Goal: Transaction & Acquisition: Book appointment/travel/reservation

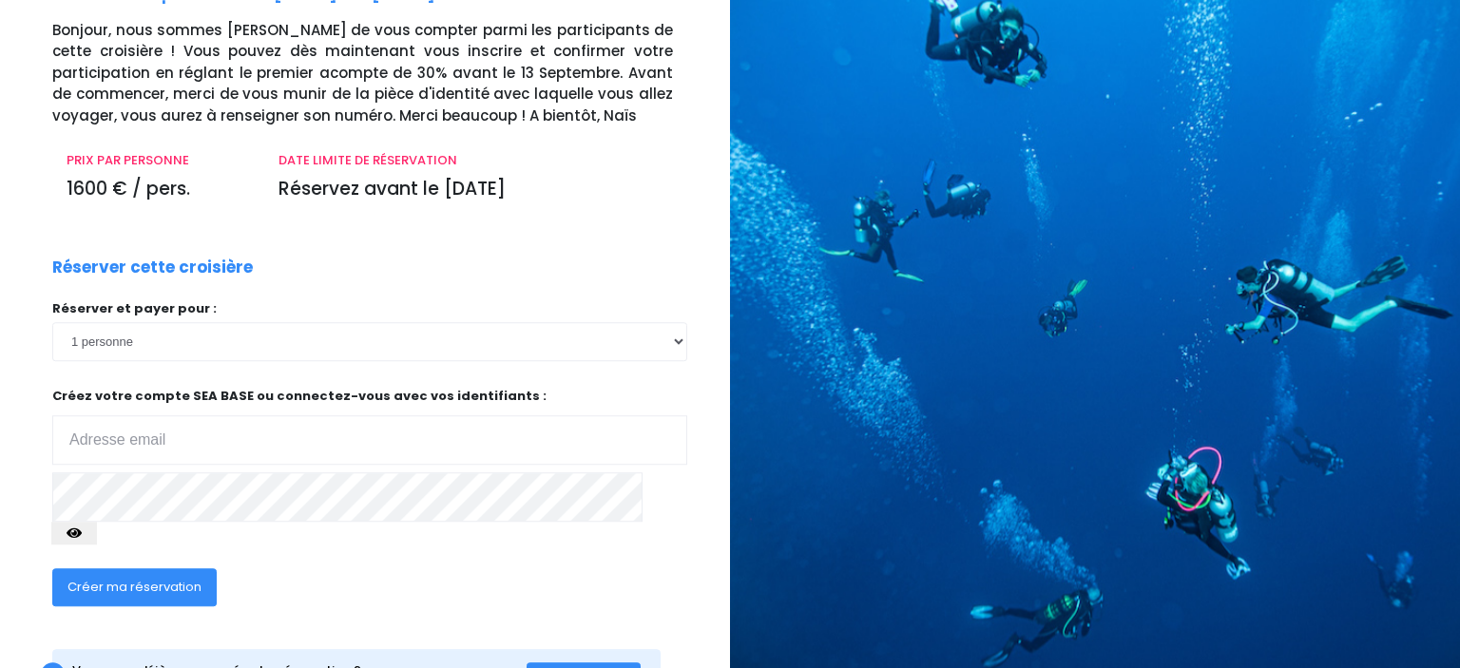
scroll to position [190, 0]
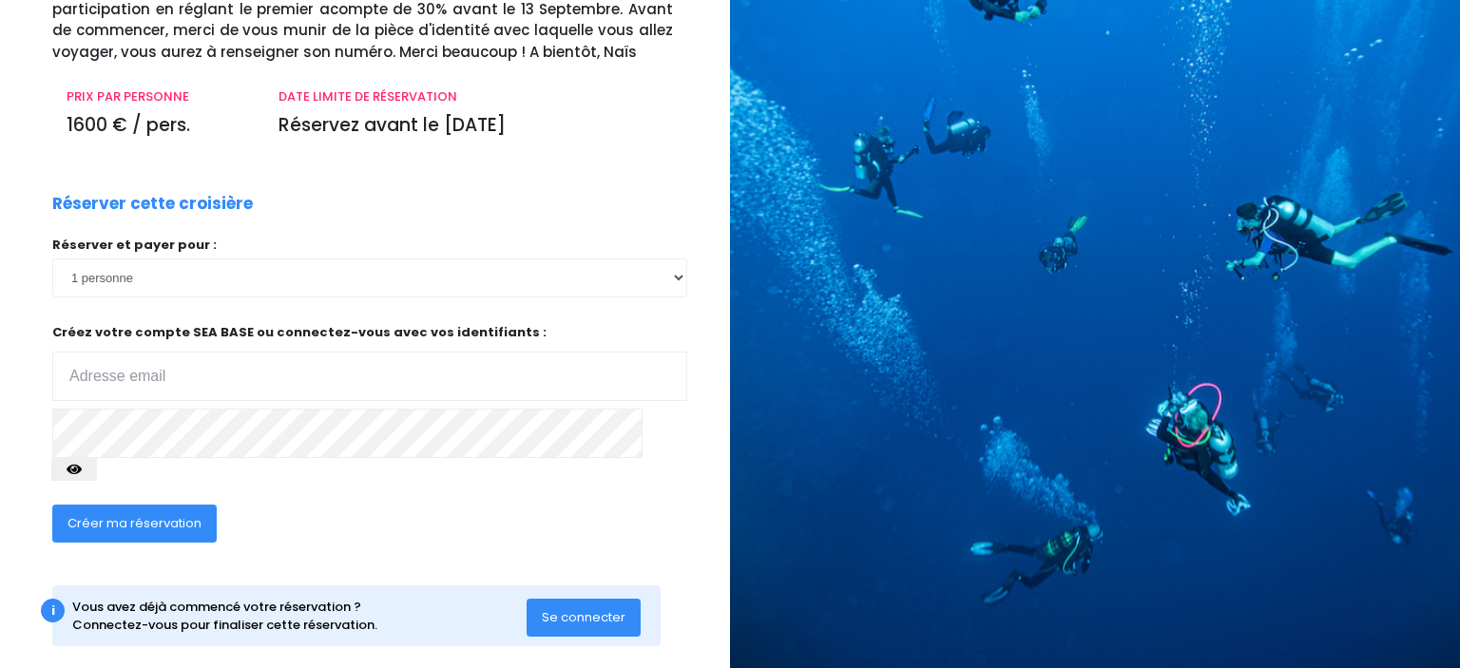
click at [514, 299] on div "Réserver et payer pour : 1 personne 2 personnes 3 personnes 4 personnes" at bounding box center [369, 365] width 635 height 258
click at [52, 259] on select "1 personne 2 personnes 3 personnes 4 personnes" at bounding box center [369, 278] width 635 height 38
click option "1 personne" at bounding box center [0, 0] width 0 height 0
click at [251, 386] on input "email" at bounding box center [369, 376] width 635 height 49
type input "t"
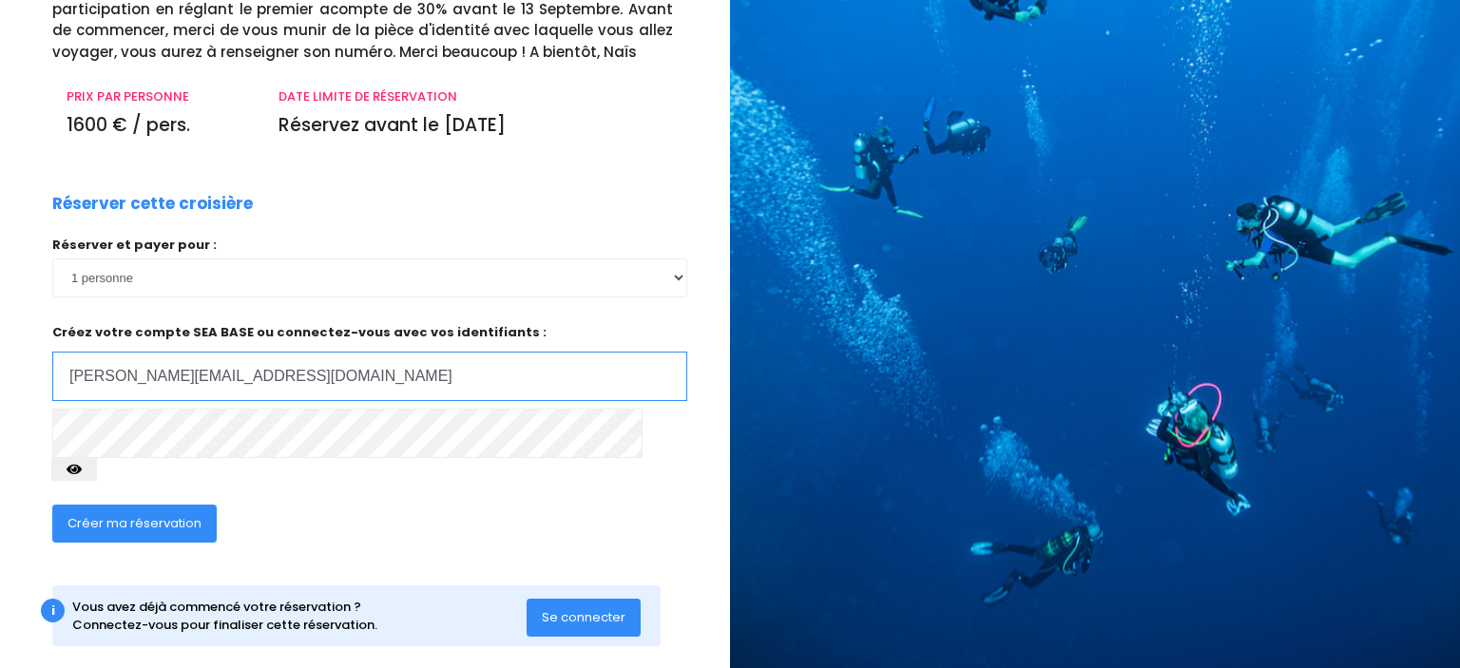
type input "tom.steinmetz21121@gmail.com"
drag, startPoint x: 155, startPoint y: 470, endPoint x: 159, endPoint y: 457, distance: 12.9
click at [156, 493] on div "Créer ma réservation" at bounding box center [303, 529] width 530 height 73
click at [10, 429] on div "RÉSERVEZ VOTRE CROISIÈRE Croisière Supermix - Du 18/07/26 au 25/07/26 - Volanti…" at bounding box center [358, 259] width 744 height 852
click at [97, 458] on button "button" at bounding box center [74, 469] width 46 height 23
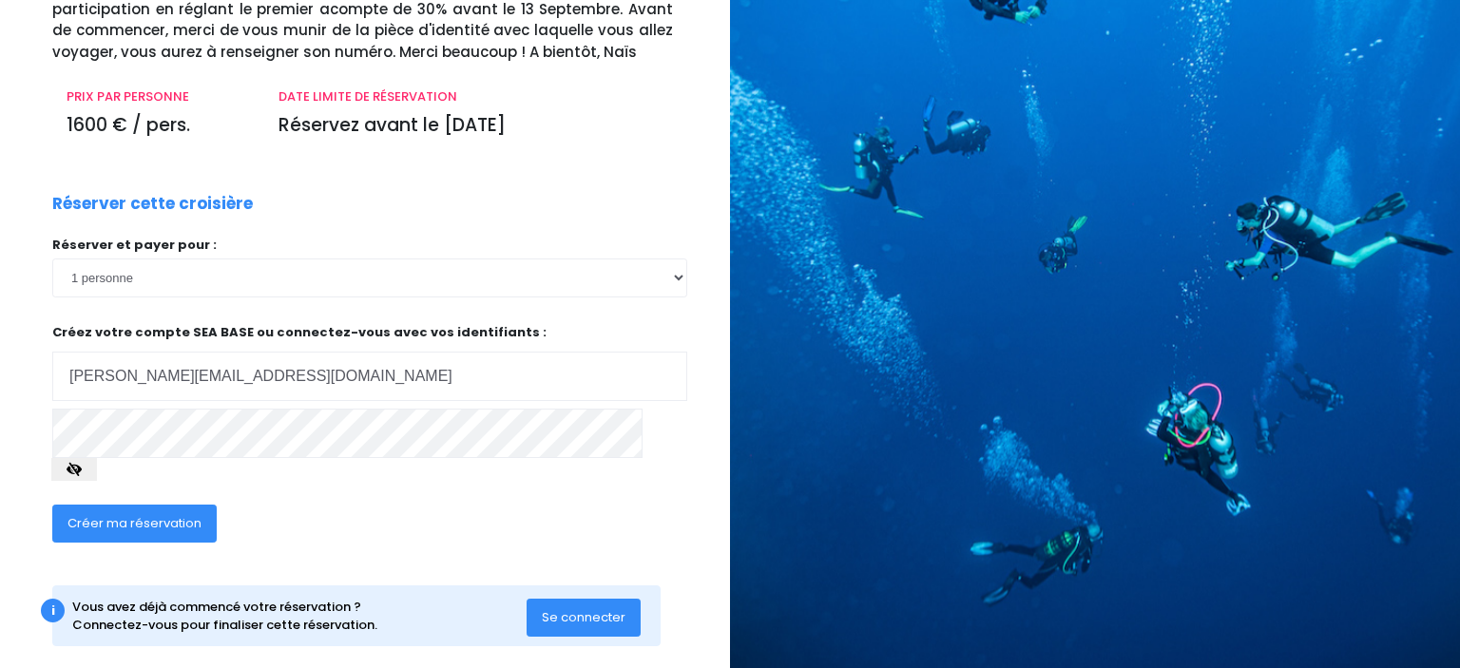
click at [82, 470] on icon "button" at bounding box center [74, 470] width 15 height 0
click at [179, 514] on span "Créer ma réservation" at bounding box center [134, 523] width 134 height 18
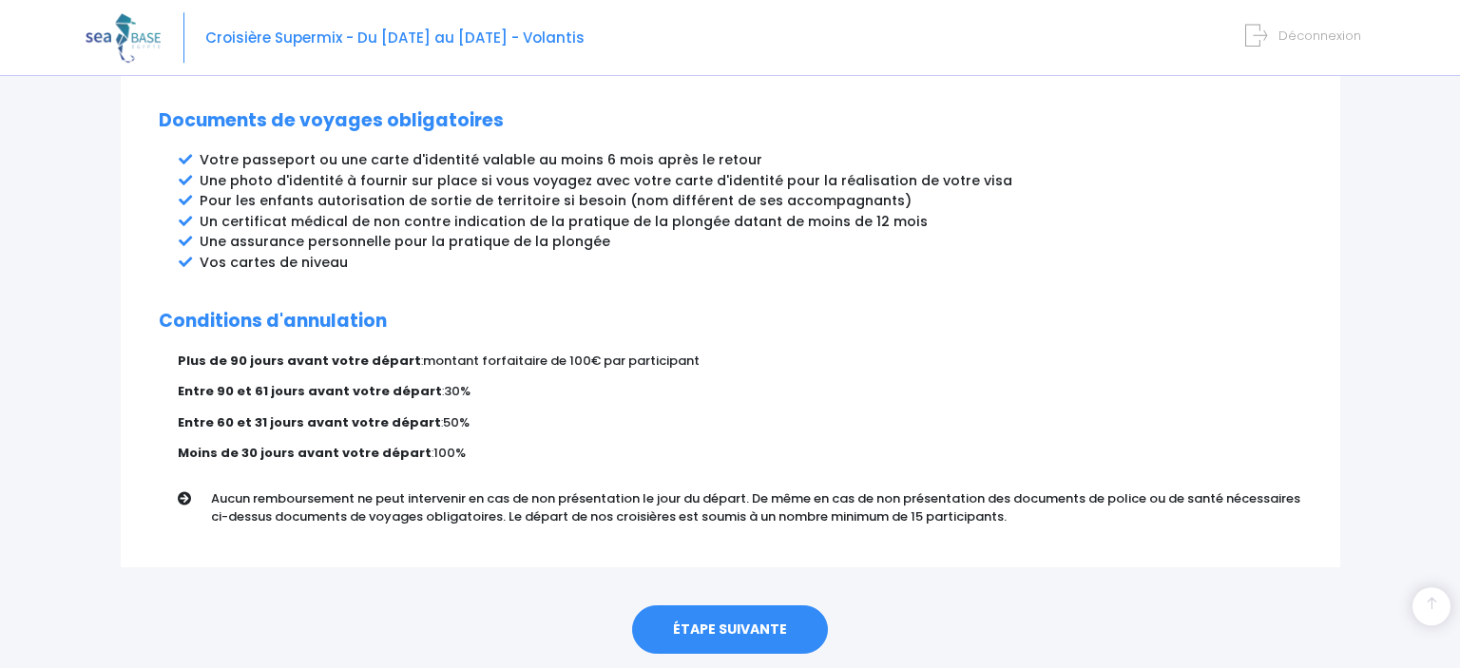
scroll to position [1050, 0]
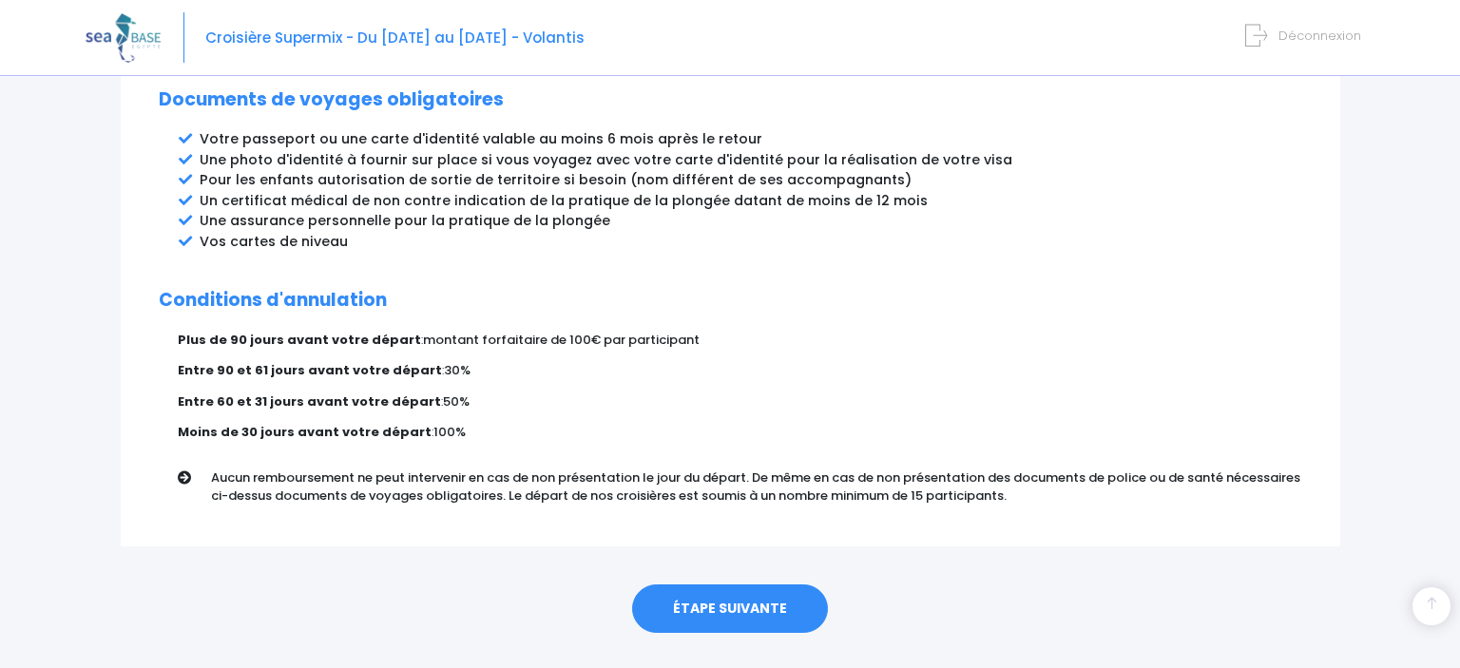
click at [695, 585] on link "ÉTAPE SUIVANTE" at bounding box center [730, 609] width 196 height 49
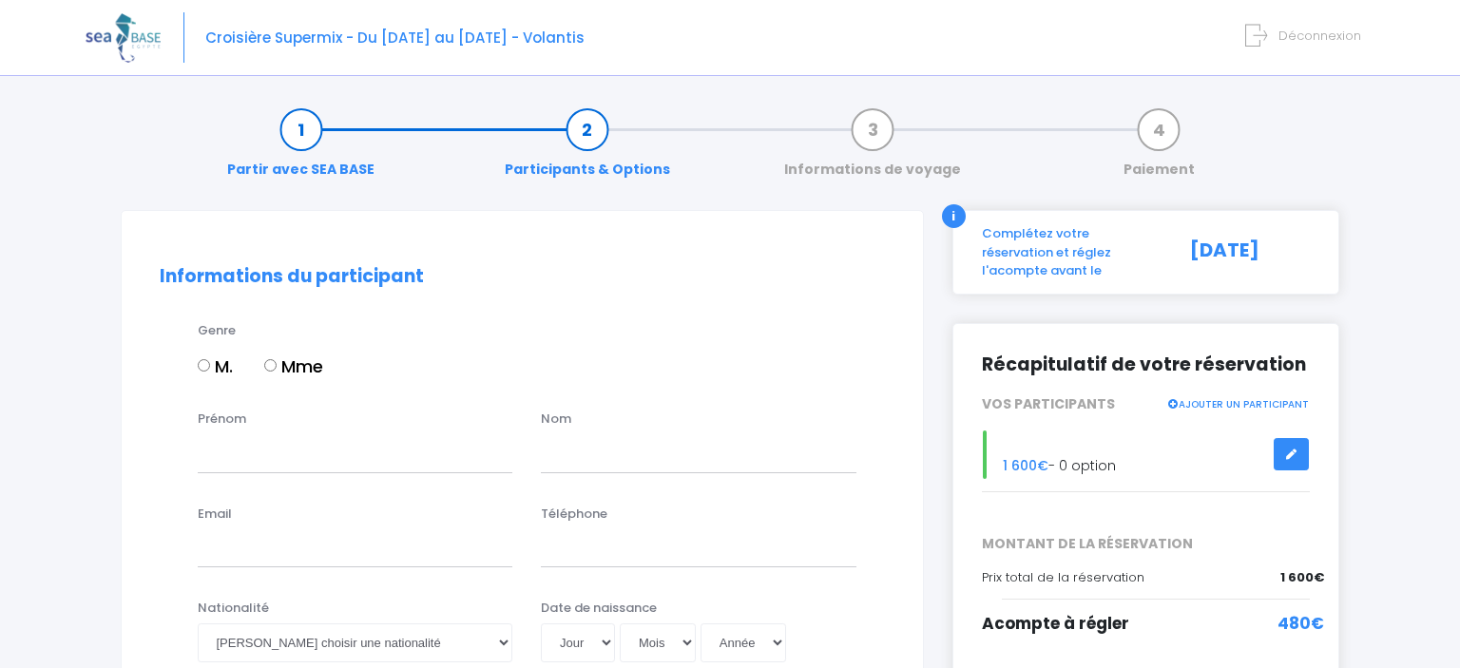
click at [208, 363] on input "M." at bounding box center [204, 365] width 12 height 12
radio input "true"
click at [280, 452] on input "Prénom" at bounding box center [356, 453] width 316 height 38
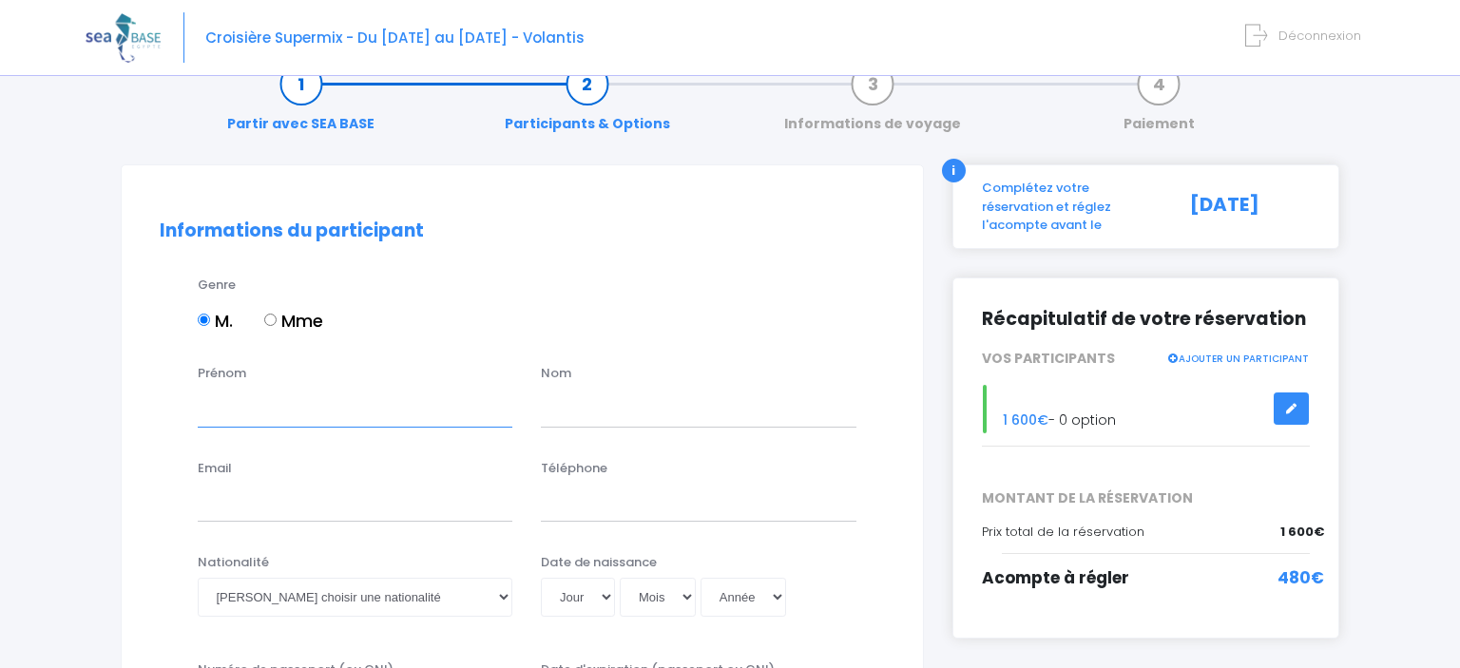
scroll to position [201, 0]
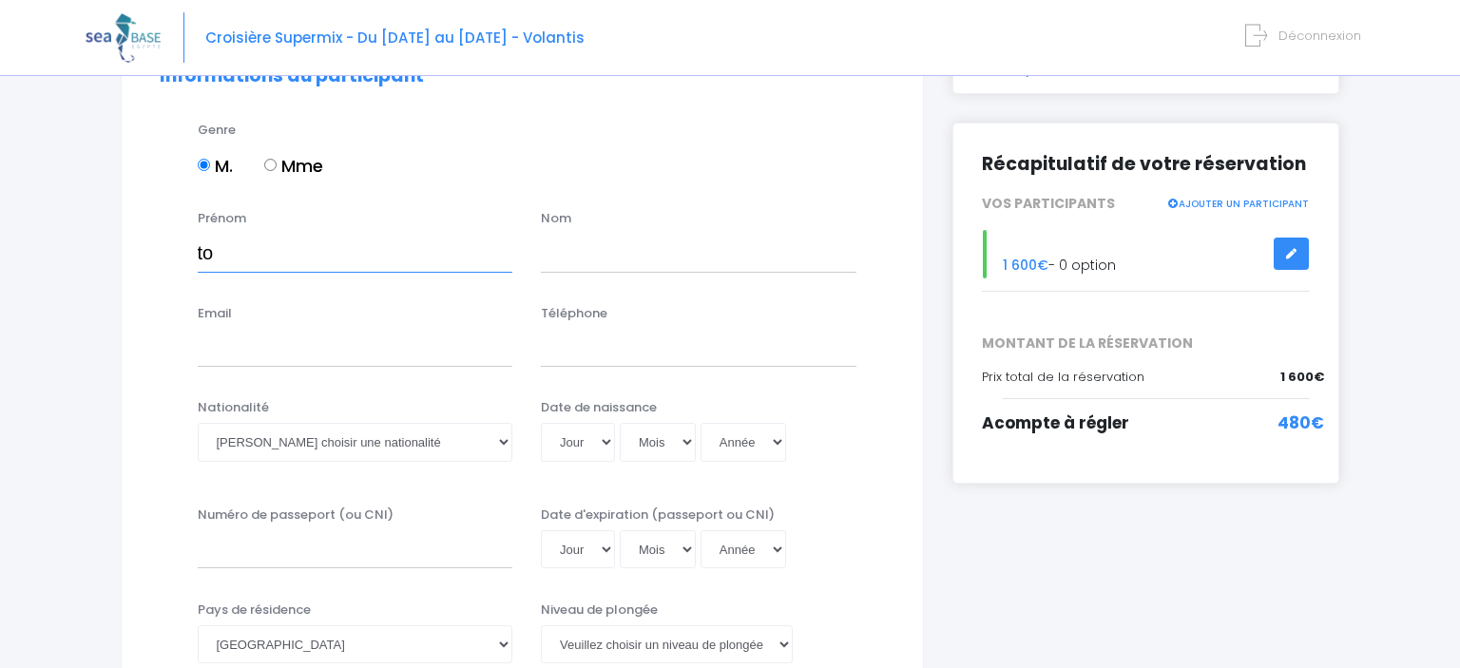
type input "t"
type input "Tom"
click at [609, 255] on input "text" at bounding box center [699, 253] width 316 height 38
type input "STEINMETZ"
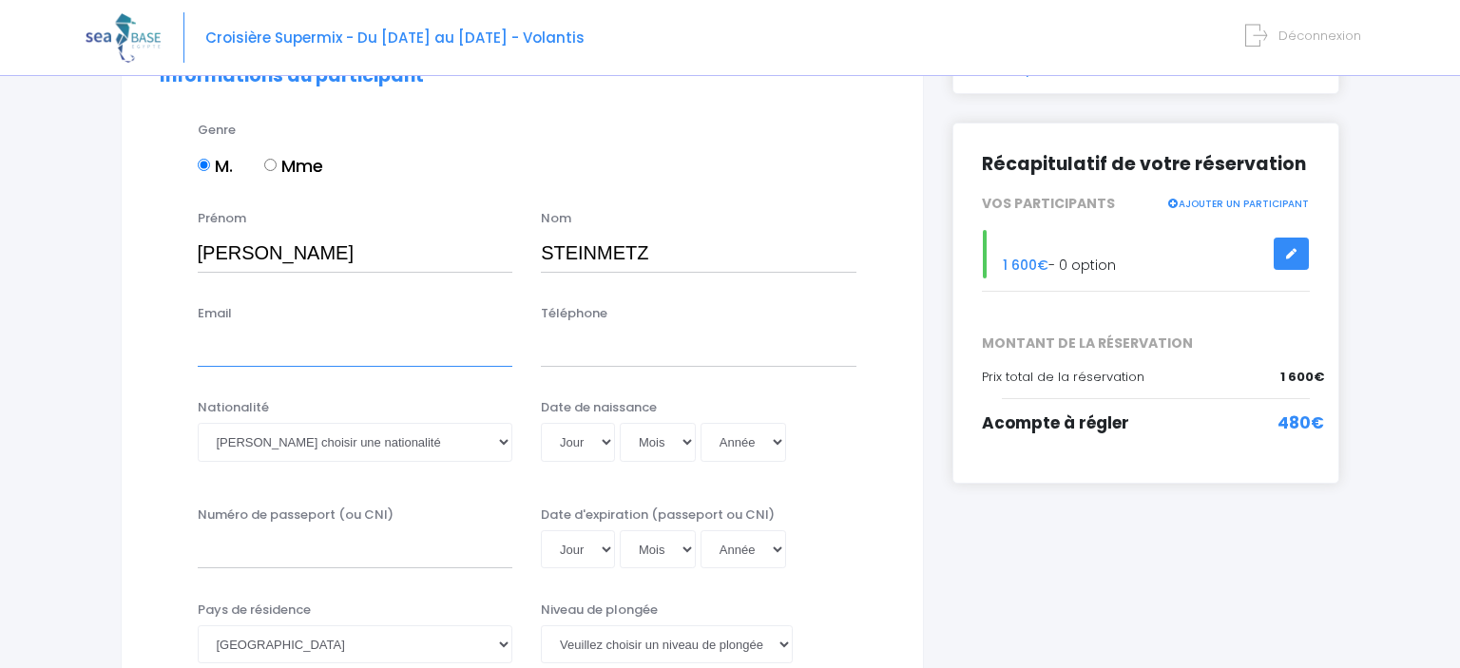
click at [419, 352] on input "Email" at bounding box center [356, 348] width 316 height 38
type input "tom.steinmetz21121@gmail.com"
type input "0768256721"
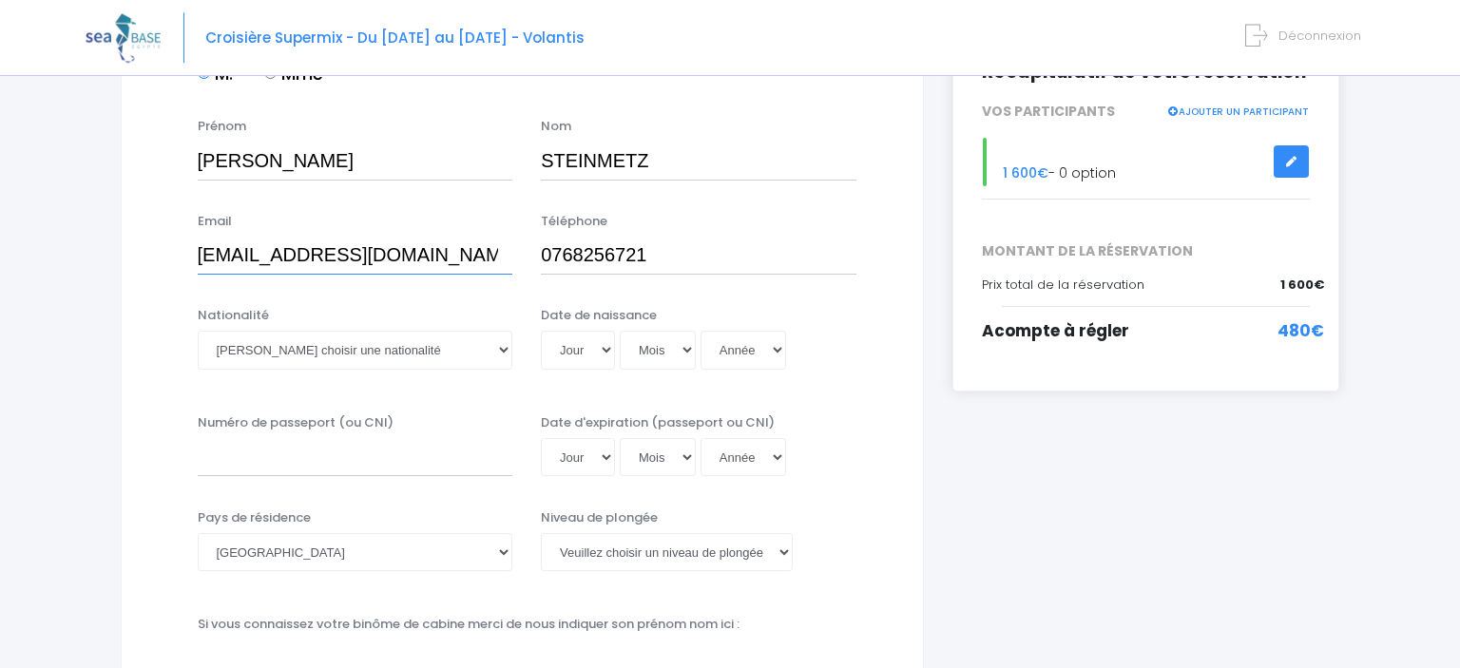
scroll to position [300, 0]
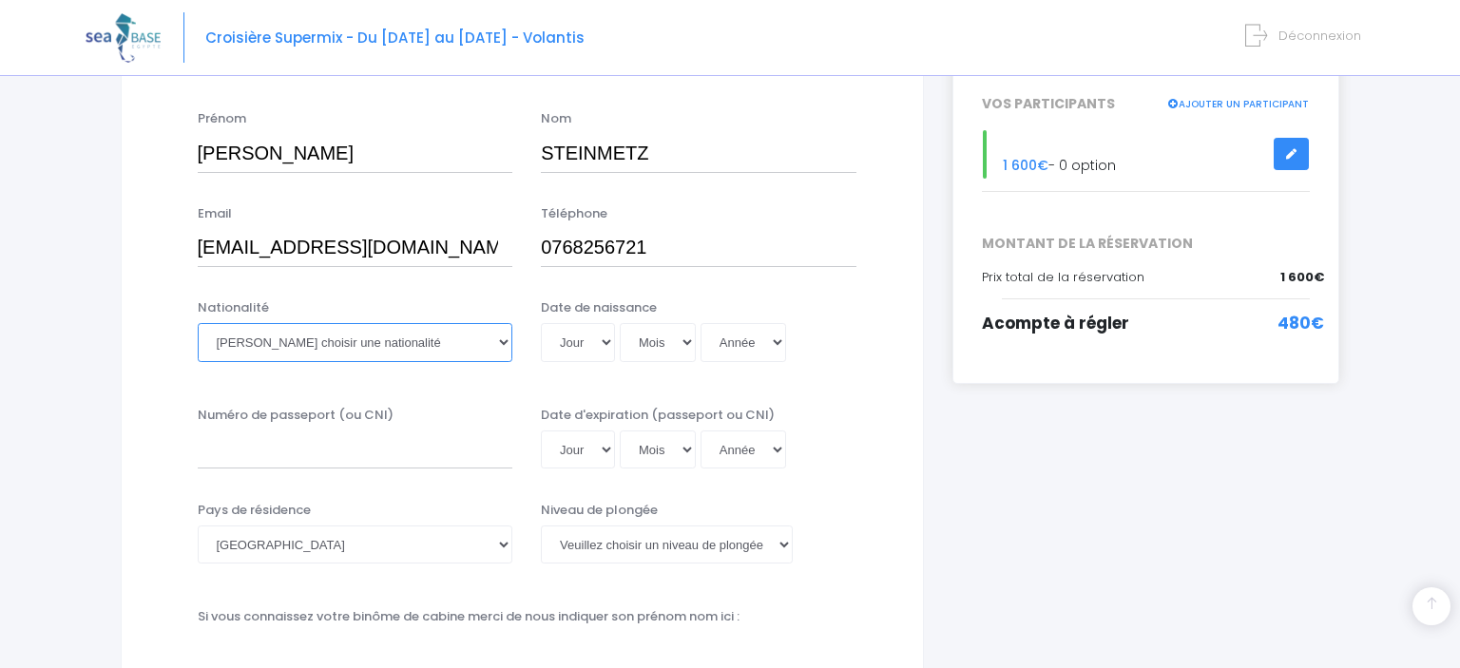
click at [198, 323] on select "Veuillez choisir une nationalité Afghane Albanaise Algerienne Allemande America…" at bounding box center [356, 342] width 316 height 38
select select "Française"
click option "Française" at bounding box center [0, 0] width 0 height 0
click at [541, 323] on select "Jour 01 02 03 04 05 06 07 08 09 10 11 12 13 14 15 16 17 18 19 20 21 22 23 24 25…" at bounding box center [578, 342] width 74 height 38
select select "03"
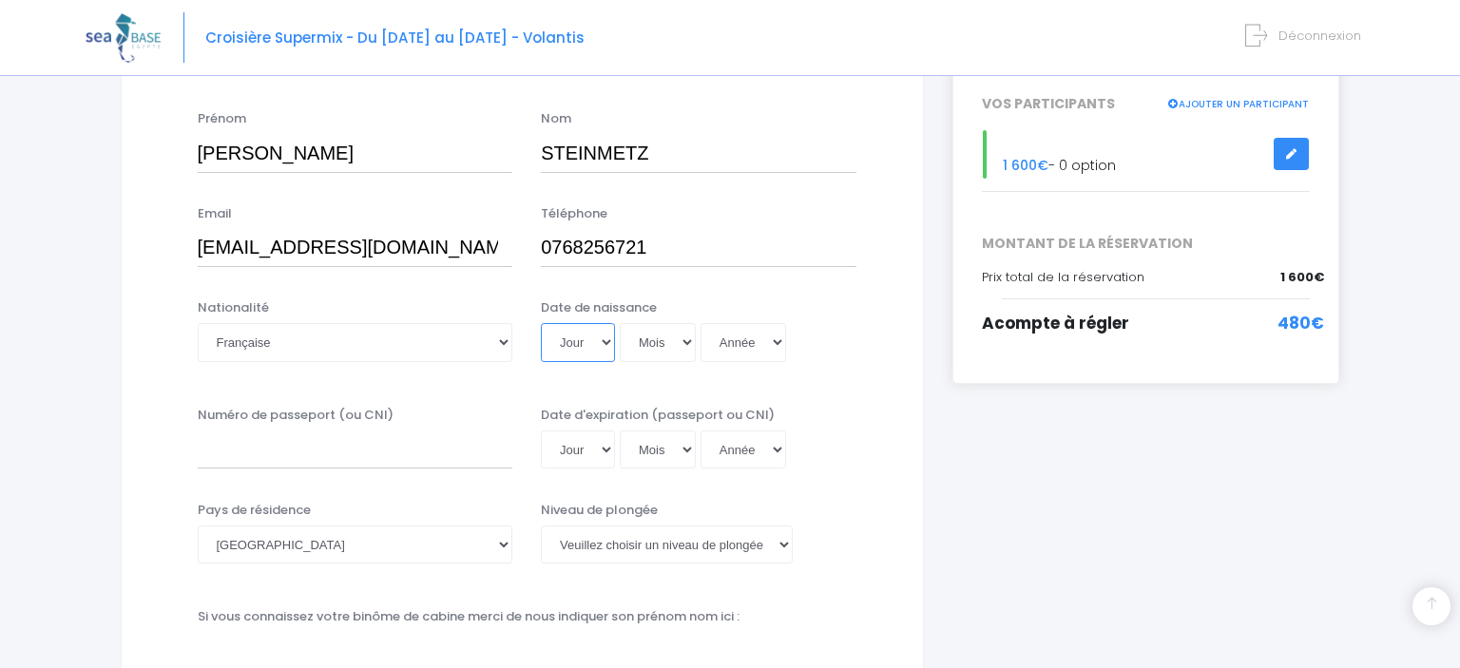
click option "03" at bounding box center [0, 0] width 0 height 0
click at [620, 323] on select "Mois 01 02 03 04 05 06 07 08 09 10 11 12" at bounding box center [658, 342] width 76 height 38
select select "04"
click option "04" at bounding box center [0, 0] width 0 height 0
click at [701, 323] on select "Année 2045 2044 2043 2042 2041 2040 2039 2038 2037 2036 2035 2034 2033 2032 203…" at bounding box center [744, 342] width 86 height 38
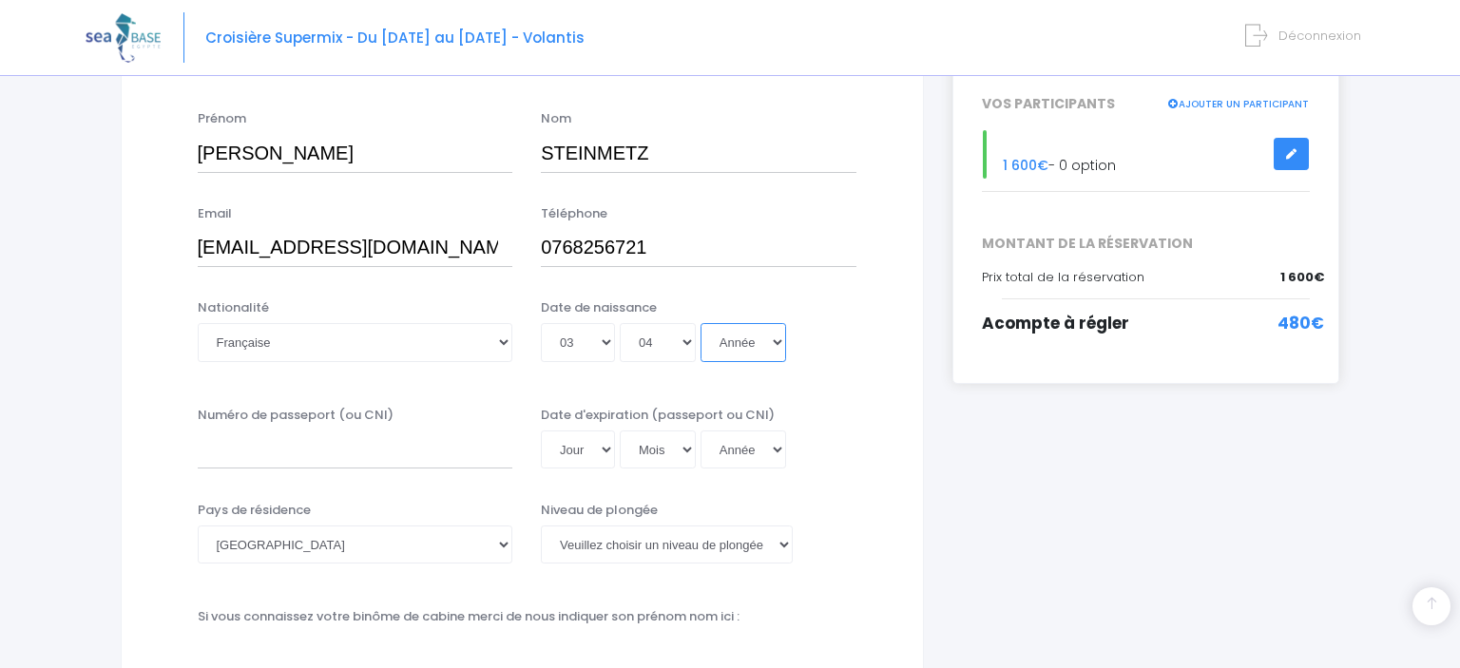
select select "2001"
click option "2001" at bounding box center [0, 0] width 0 height 0
type input "2001-04-03"
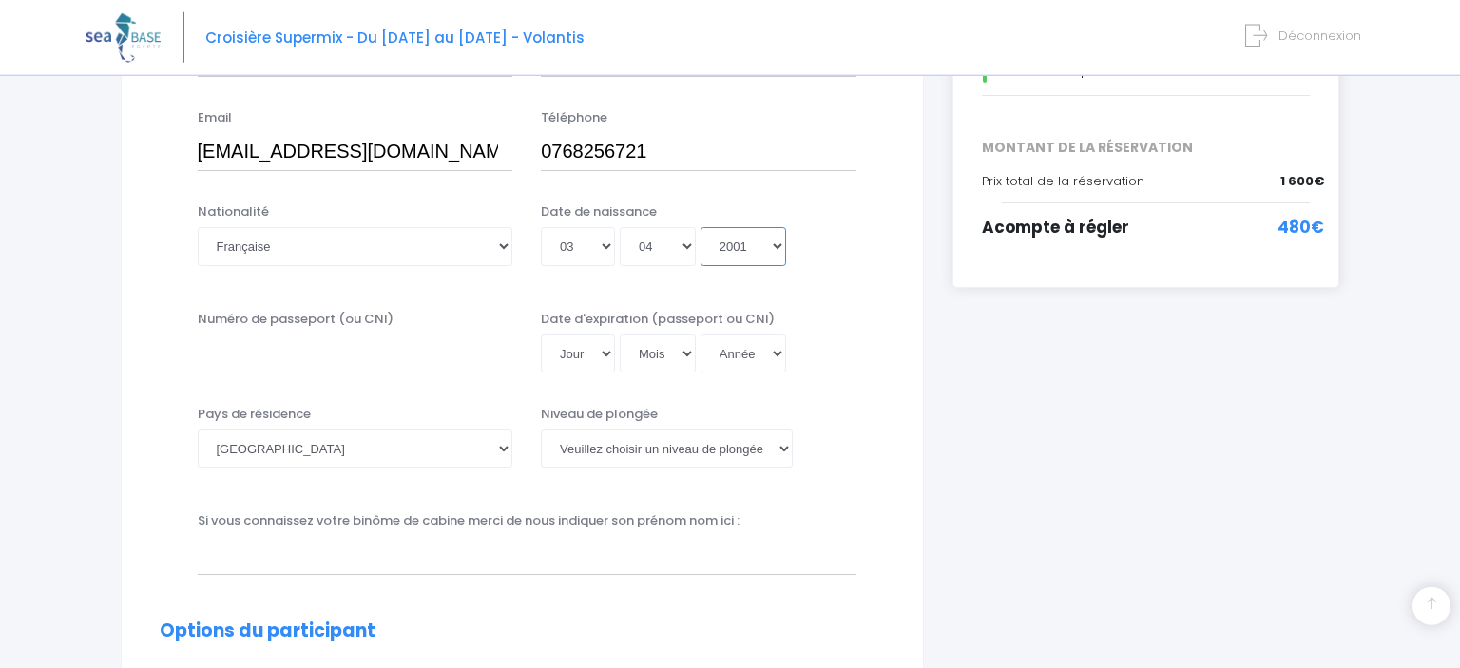
scroll to position [401, 0]
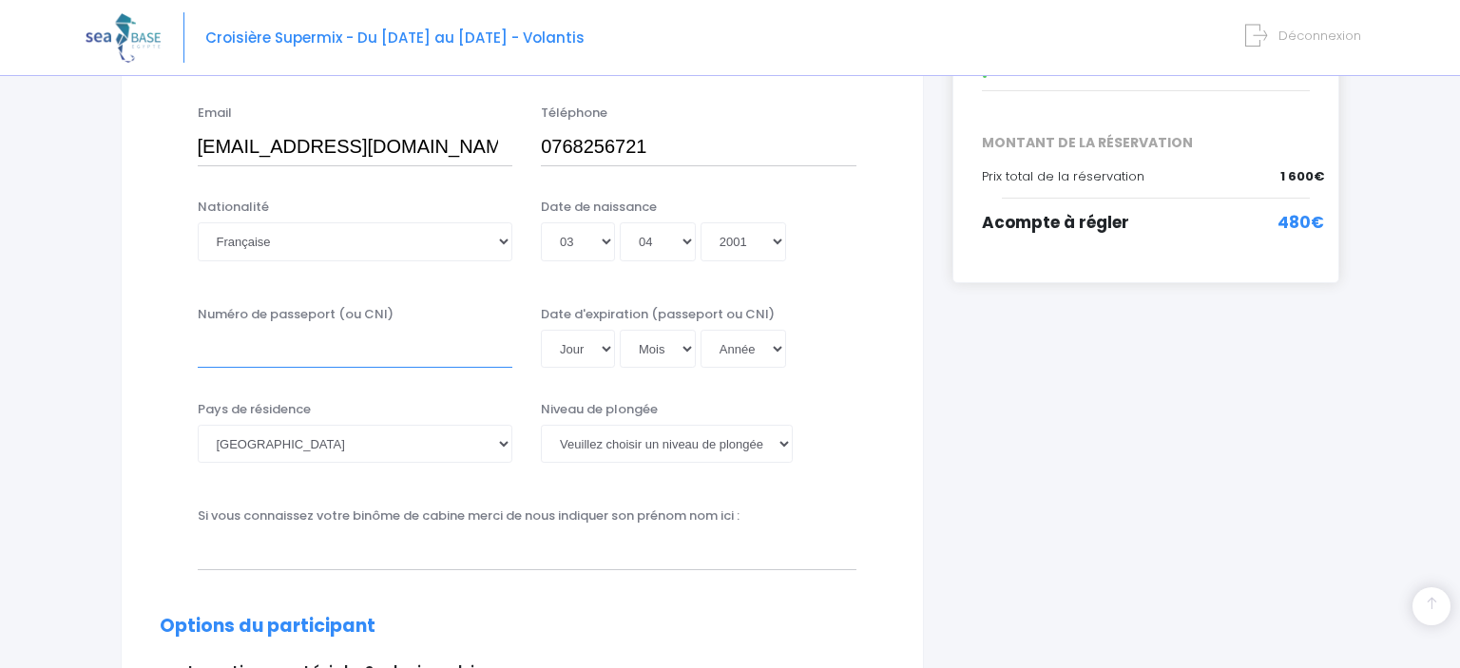
click at [376, 354] on input "Numéro de passeport (ou CNI)" at bounding box center [356, 349] width 316 height 38
type input "22DA50096"
click at [541, 330] on select "Jour 01 02 03 04 05 06 07 08 09 10 11 12 13 14 15 16 17 18 19 20 21 22 23 24 25…" at bounding box center [578, 349] width 74 height 38
select select "02"
click option "02" at bounding box center [0, 0] width 0 height 0
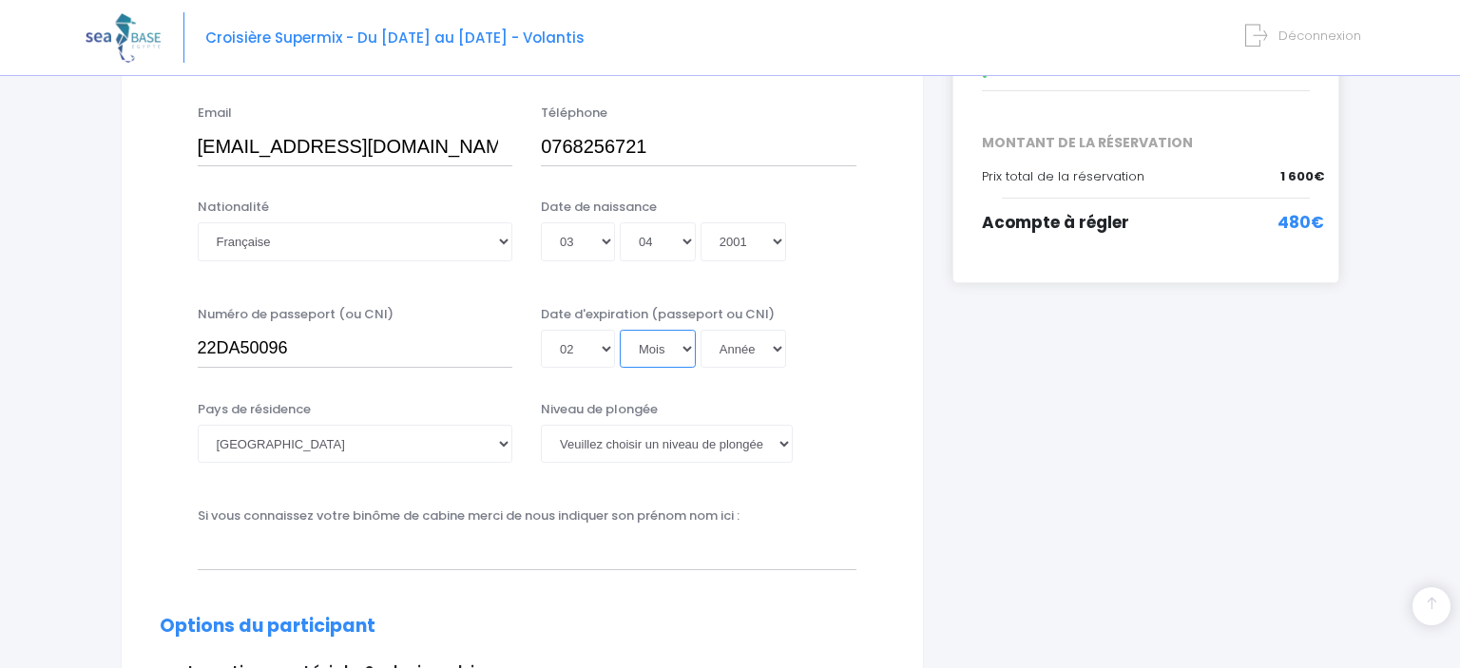
click at [620, 330] on select "Mois 01 02 03 04 05 06 07 08 09 10 11 12" at bounding box center [658, 349] width 76 height 38
select select "05"
click option "05" at bounding box center [0, 0] width 0 height 0
click at [701, 330] on select "Année 2045 2044 2043 2042 2041 2040 2039 2038 2037 2036 2035 2034 2033 2032 203…" at bounding box center [744, 349] width 86 height 38
select select "2032"
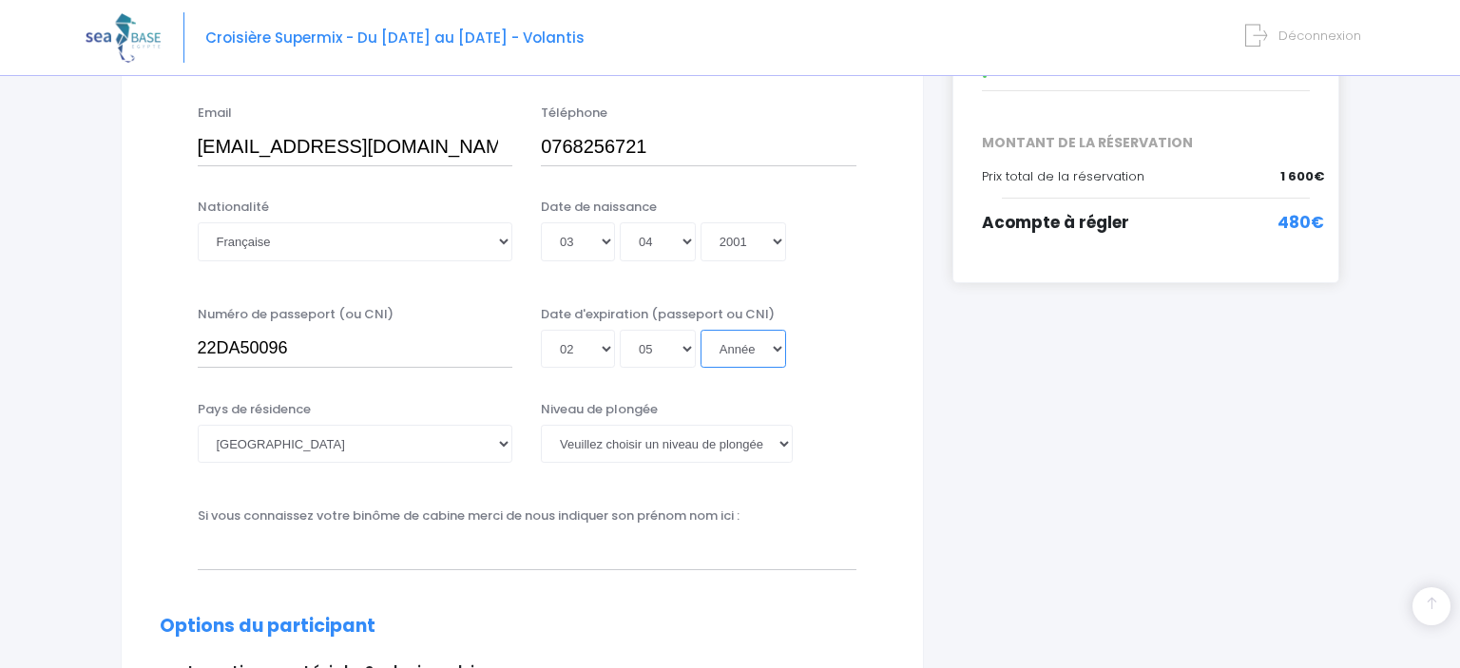
click option "2032" at bounding box center [0, 0] width 0 height 0
type input "2032-05-02"
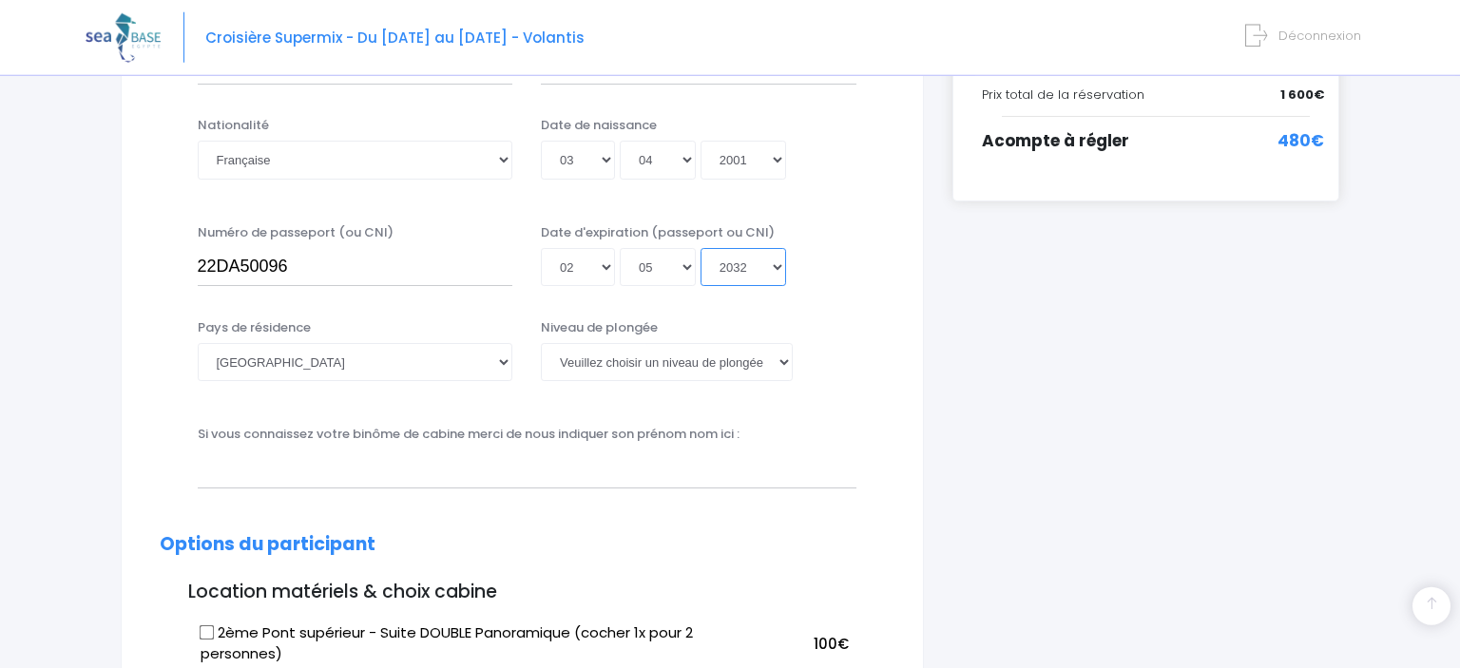
scroll to position [502, 0]
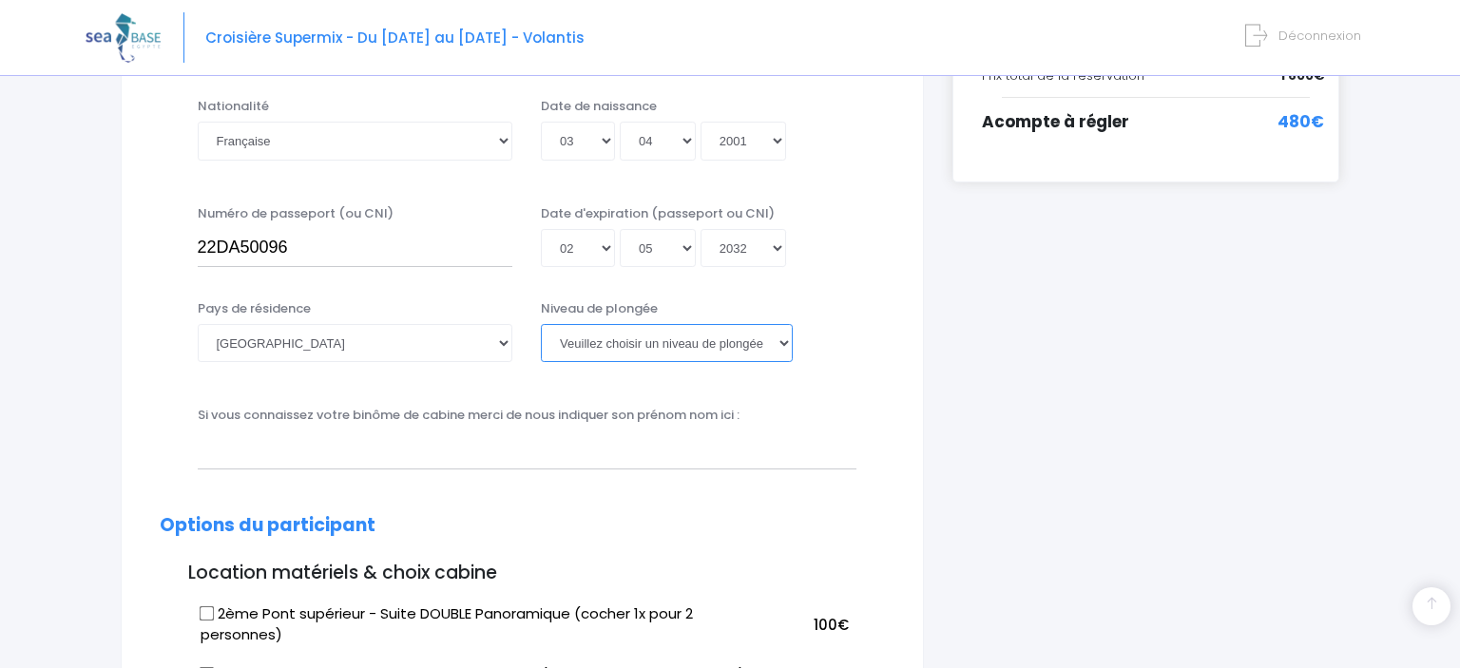
click at [541, 324] on select "Veuillez choisir un niveau de plongée Non plongeur Junior OW diver Adventure OW…" at bounding box center [667, 343] width 252 height 38
select select "N3"
click option "N3" at bounding box center [0, 0] width 0 height 0
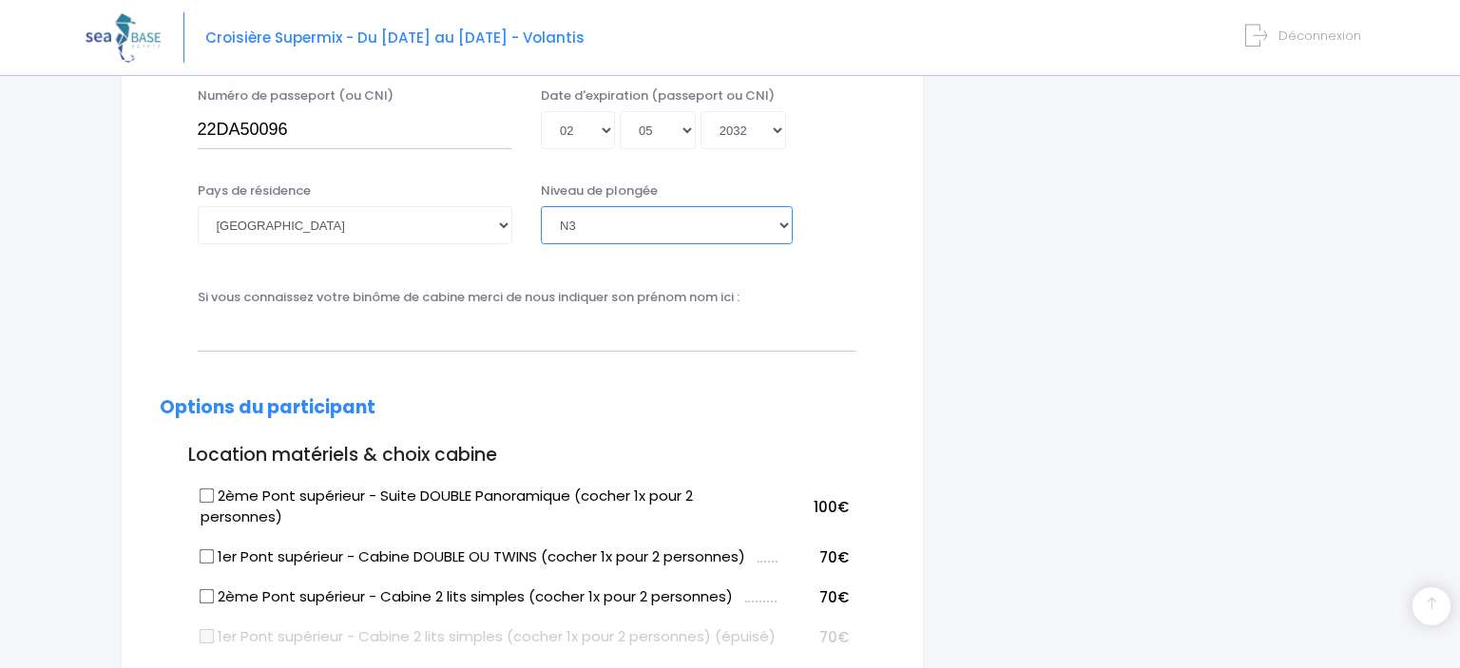
scroll to position [703, 0]
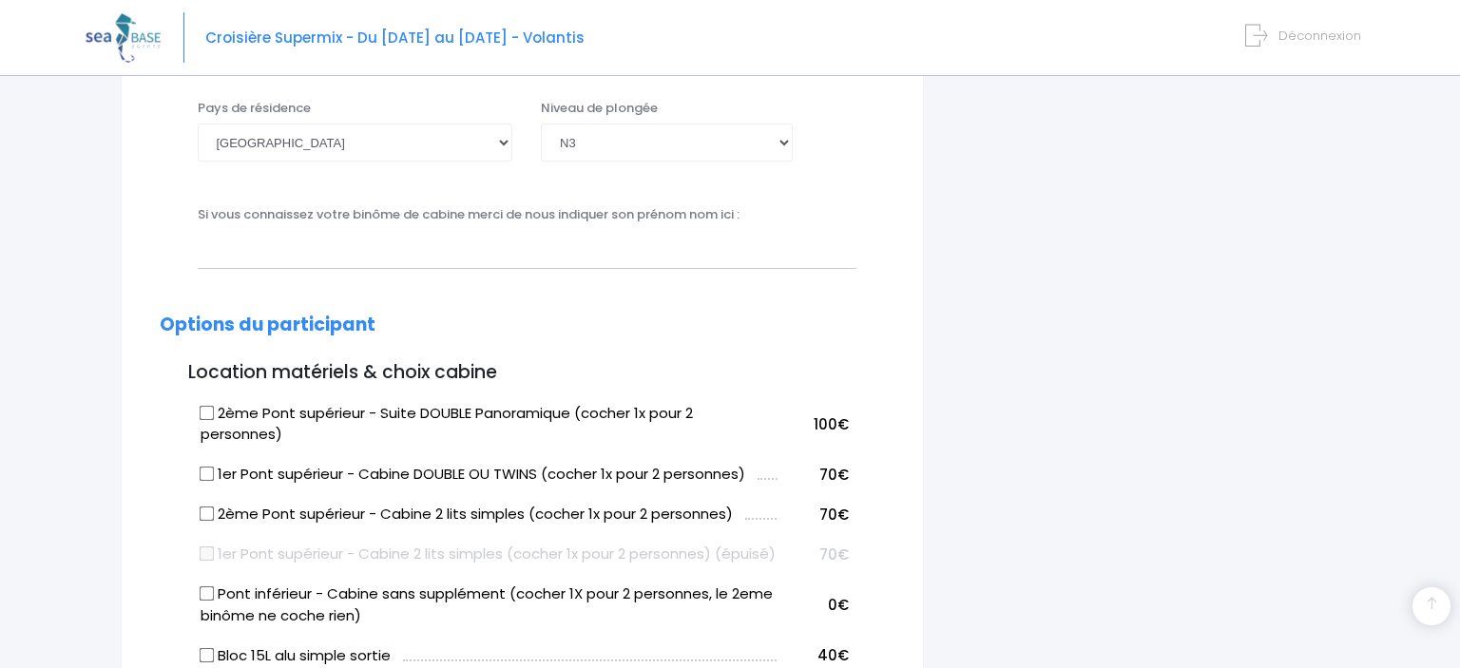
click at [771, 222] on div "Si vous connaissez votre binôme de cabine merci de nous indiquer son prénom nom…" at bounding box center [526, 236] width 687 height 63
click at [723, 247] on input "text" at bounding box center [527, 249] width 659 height 38
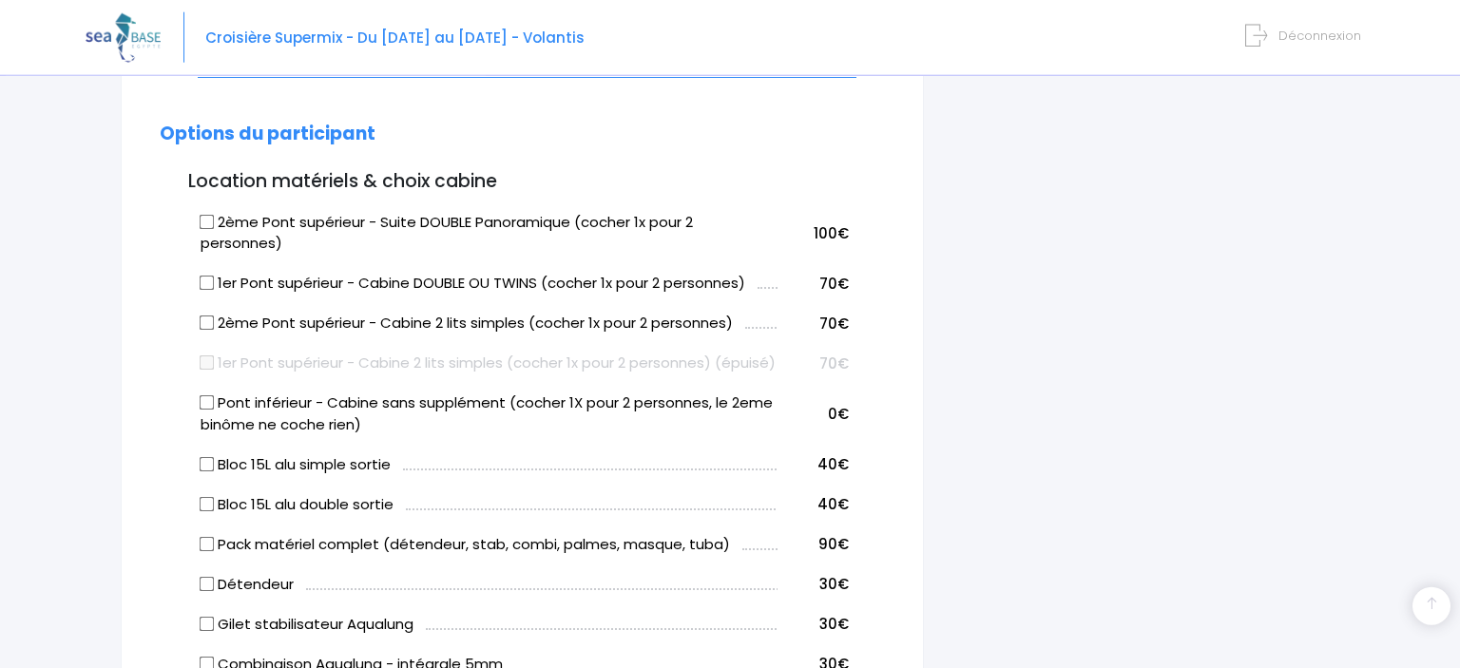
scroll to position [903, 0]
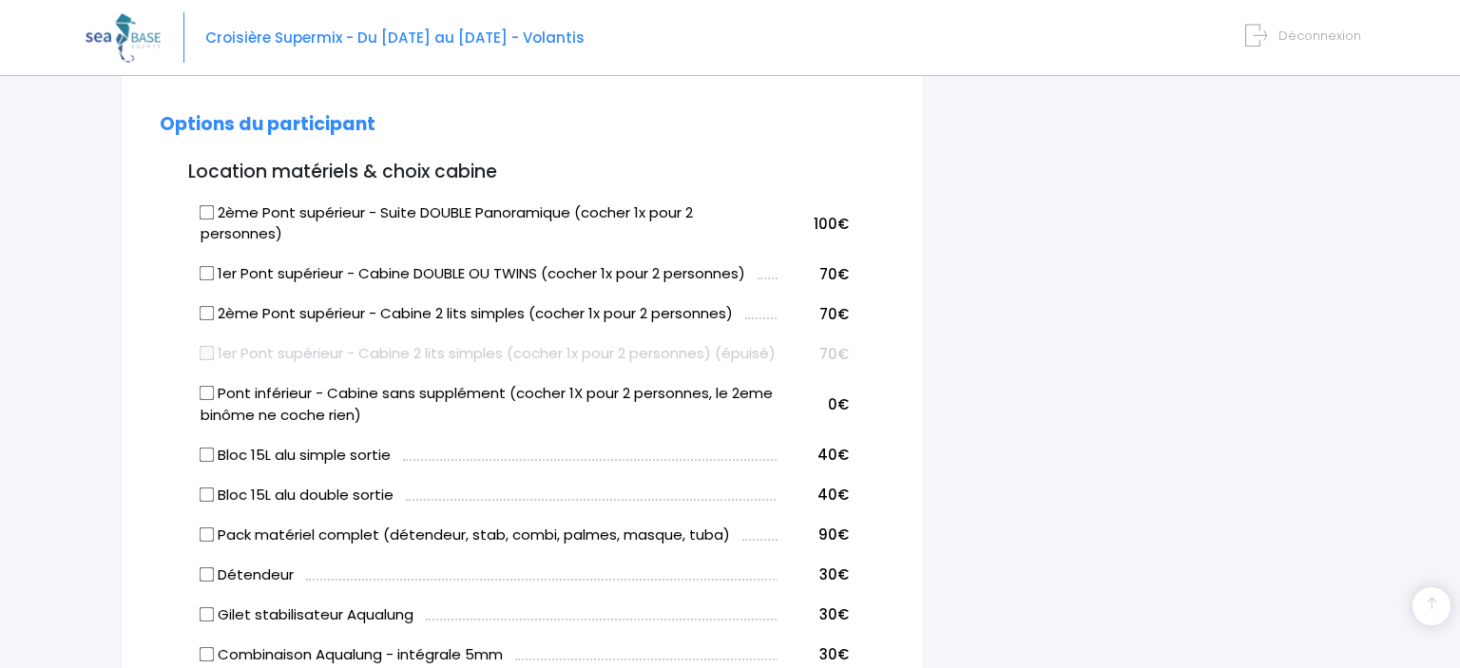
type input "Margaux Michel"
click at [203, 219] on input "2ème Pont supérieur - Suite DOUBLE Panoramique (cocher 1x pour 2 personnes)" at bounding box center [206, 211] width 15 height 15
checkbox input "true"
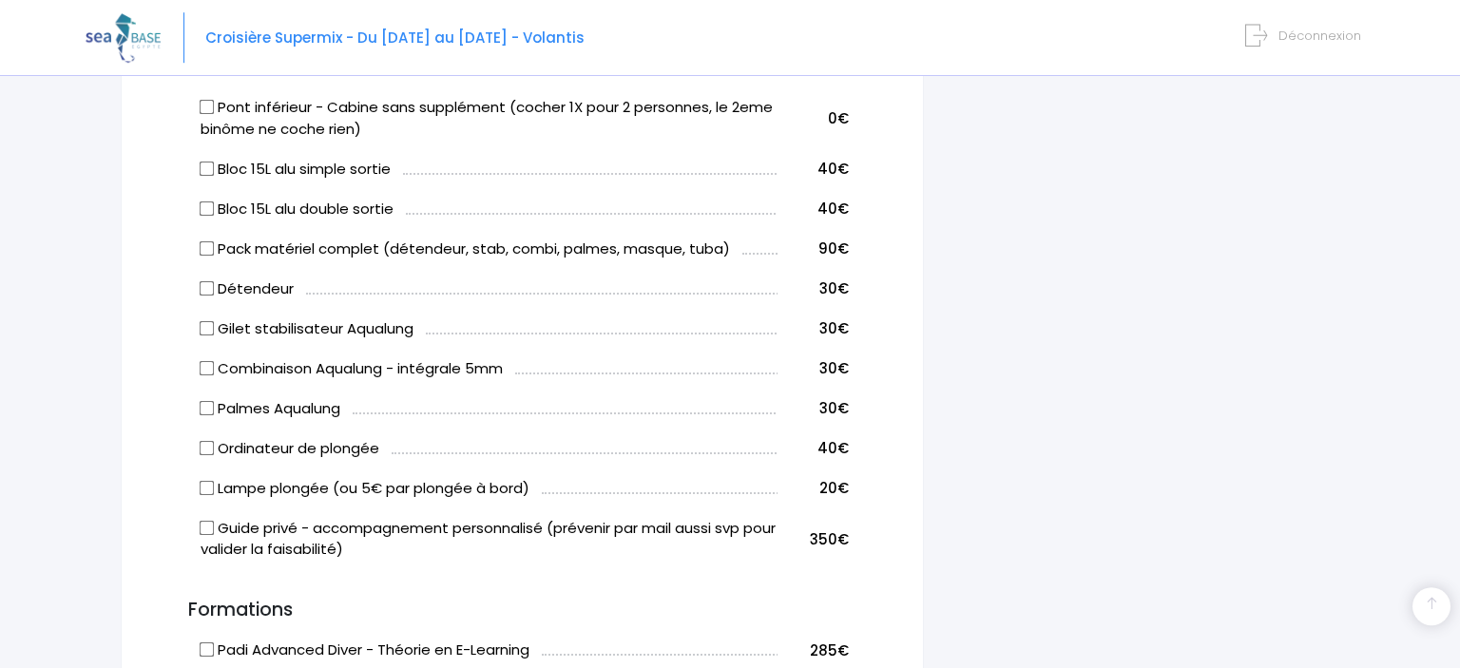
scroll to position [1205, 0]
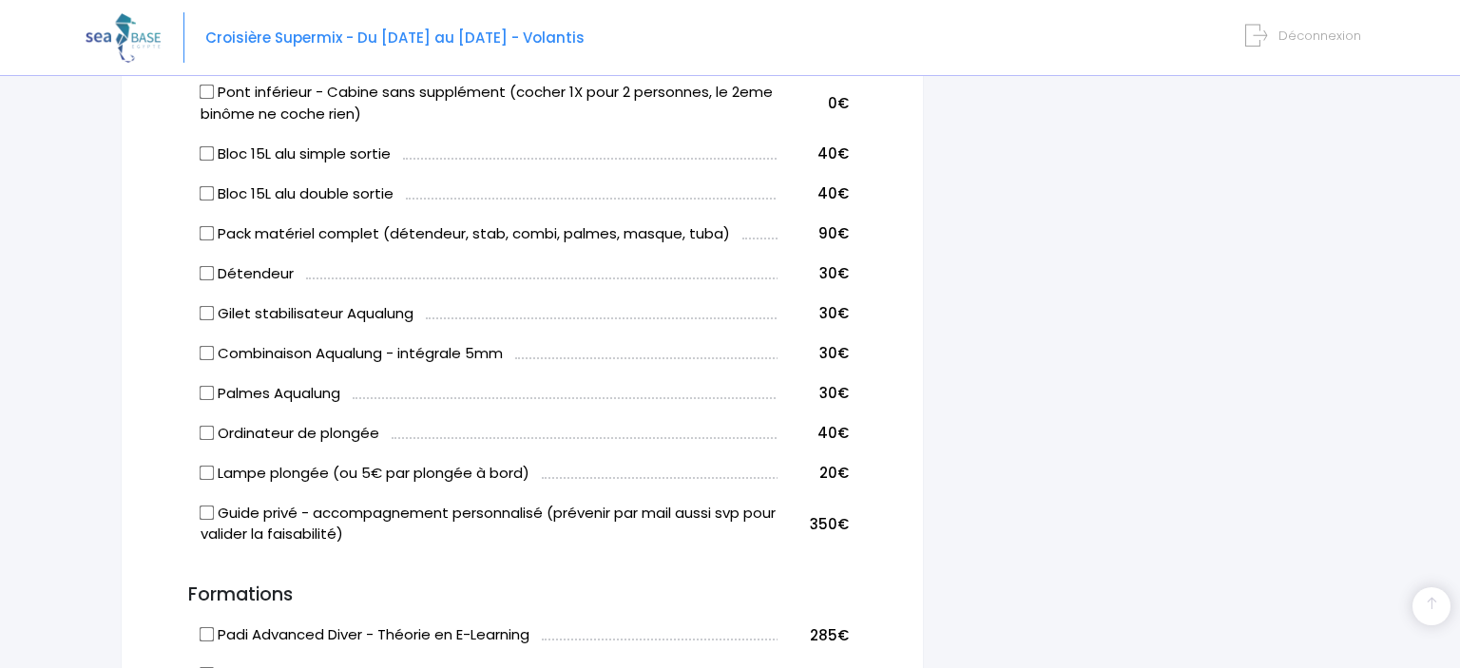
click at [214, 161] on input "Bloc 15L alu simple sortie" at bounding box center [206, 152] width 15 height 15
checkbox input "true"
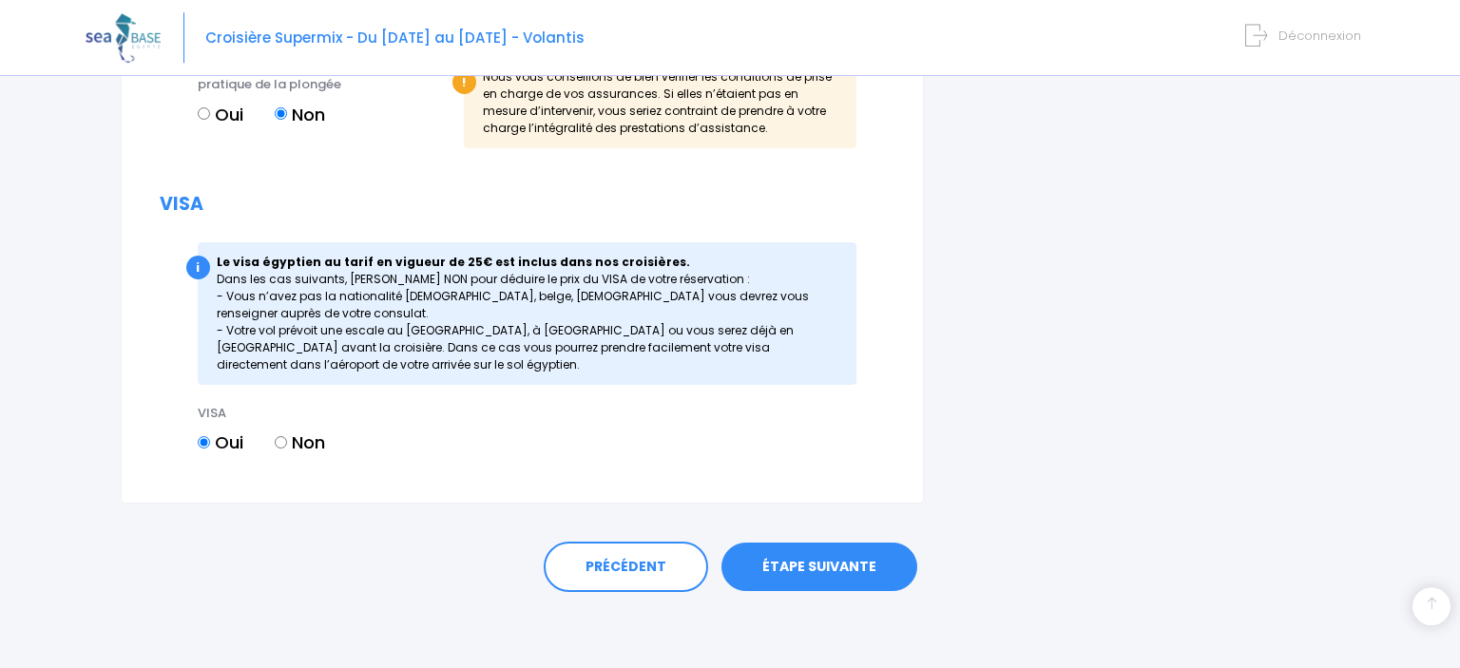
scroll to position [2323, 0]
click at [815, 569] on link "ÉTAPE SUIVANTE" at bounding box center [820, 567] width 196 height 49
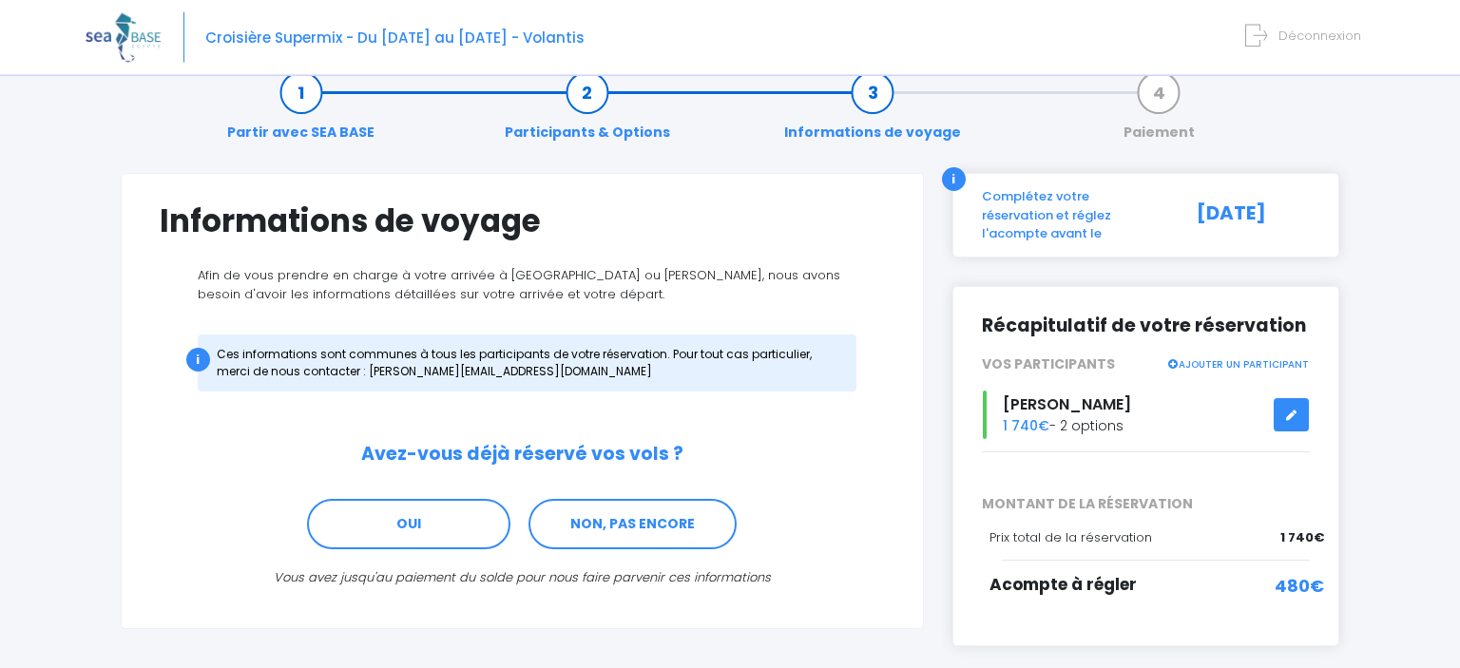
scroll to position [100, 0]
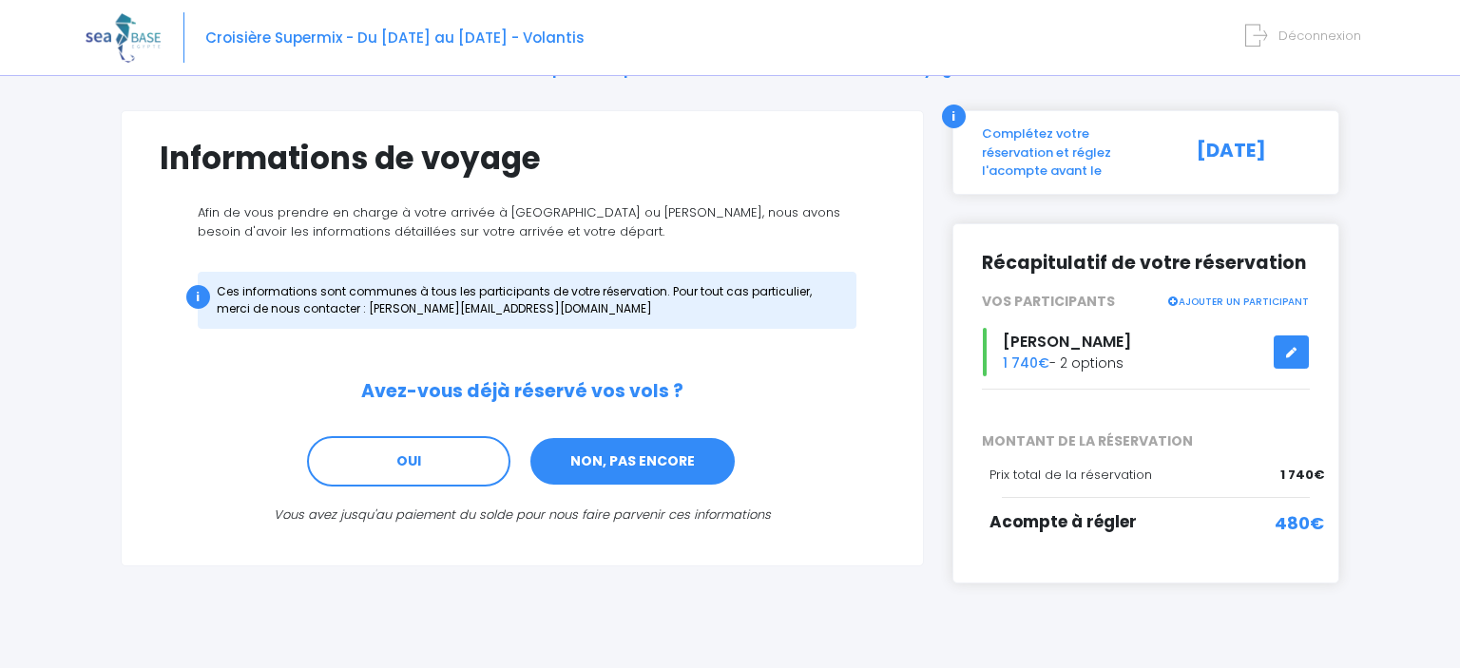
click at [649, 463] on link "NON, PAS ENCORE" at bounding box center [633, 461] width 208 height 51
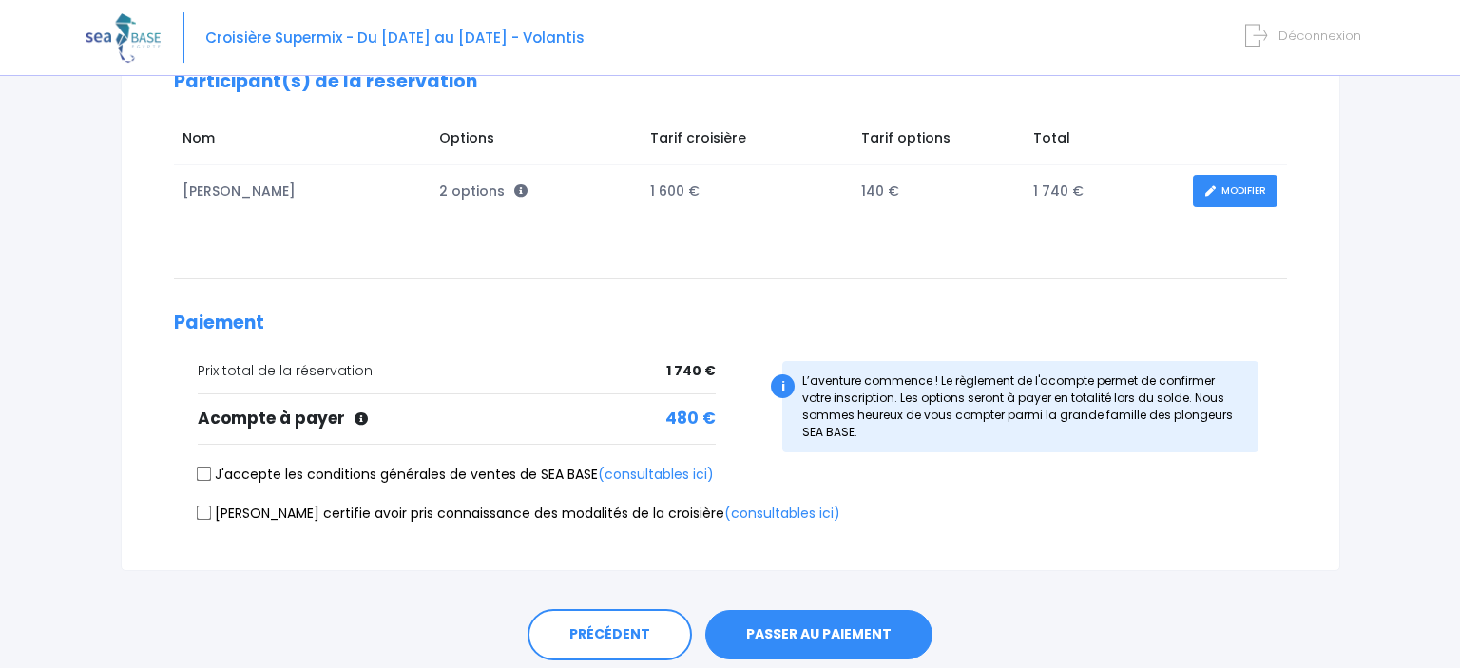
scroll to position [300, 0]
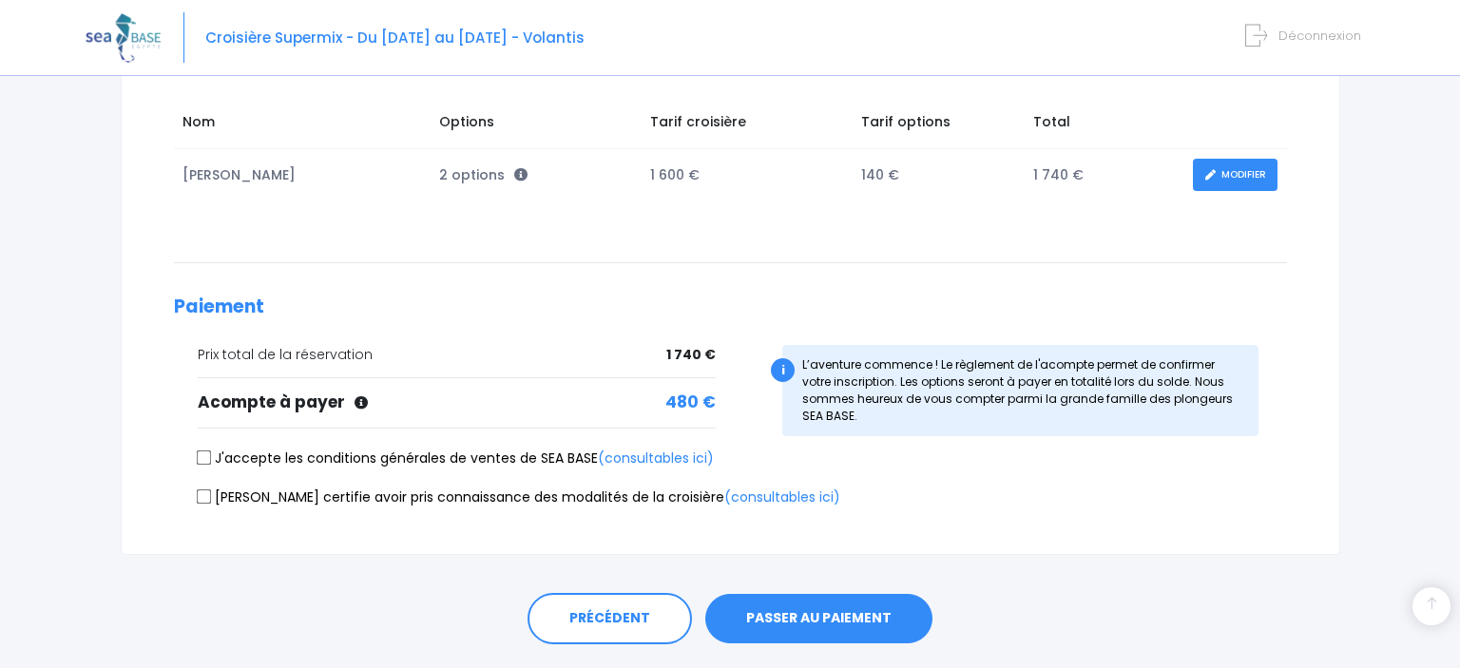
click at [199, 457] on input "J'accepte les conditions générales de ventes de SEA BASE (consultables ici)" at bounding box center [203, 458] width 15 height 15
checkbox input "true"
click at [205, 492] on input "Je certifie avoir pris connaissance des modalités de la croisière (consultables…" at bounding box center [203, 496] width 15 height 15
checkbox input "true"
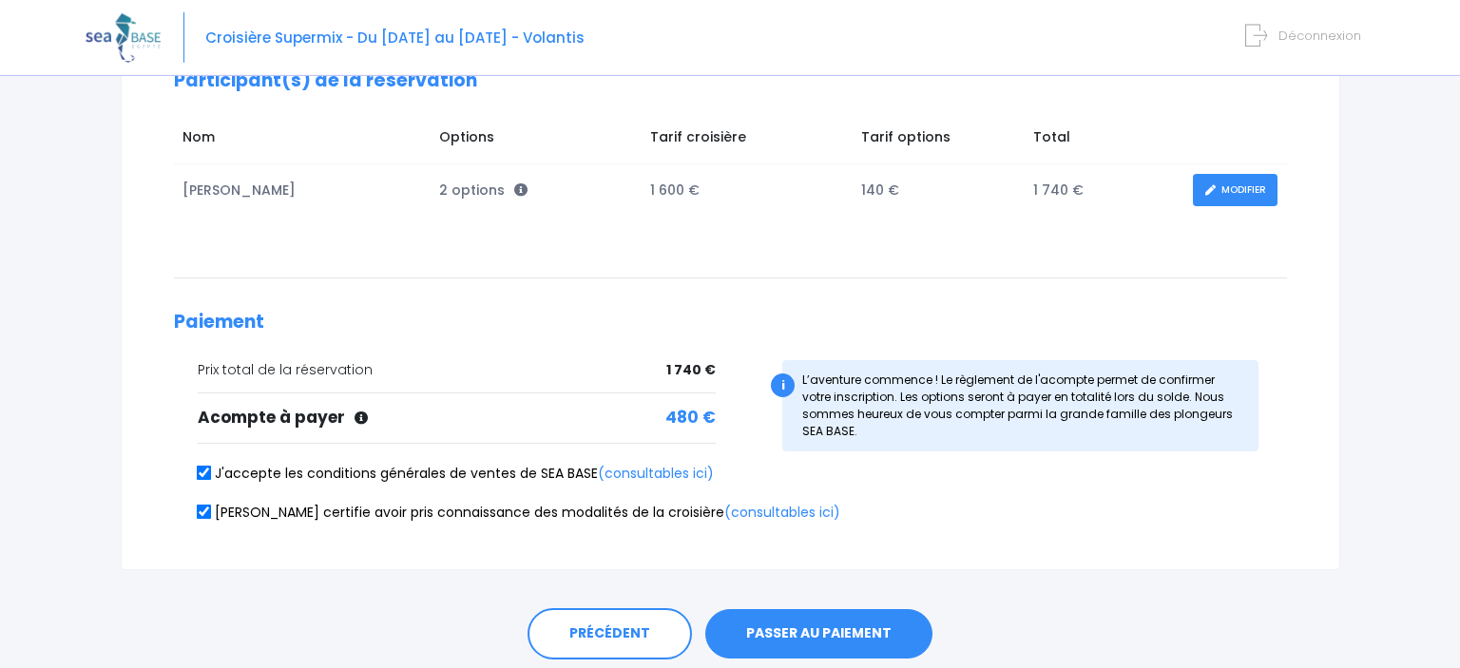
scroll to position [350, 0]
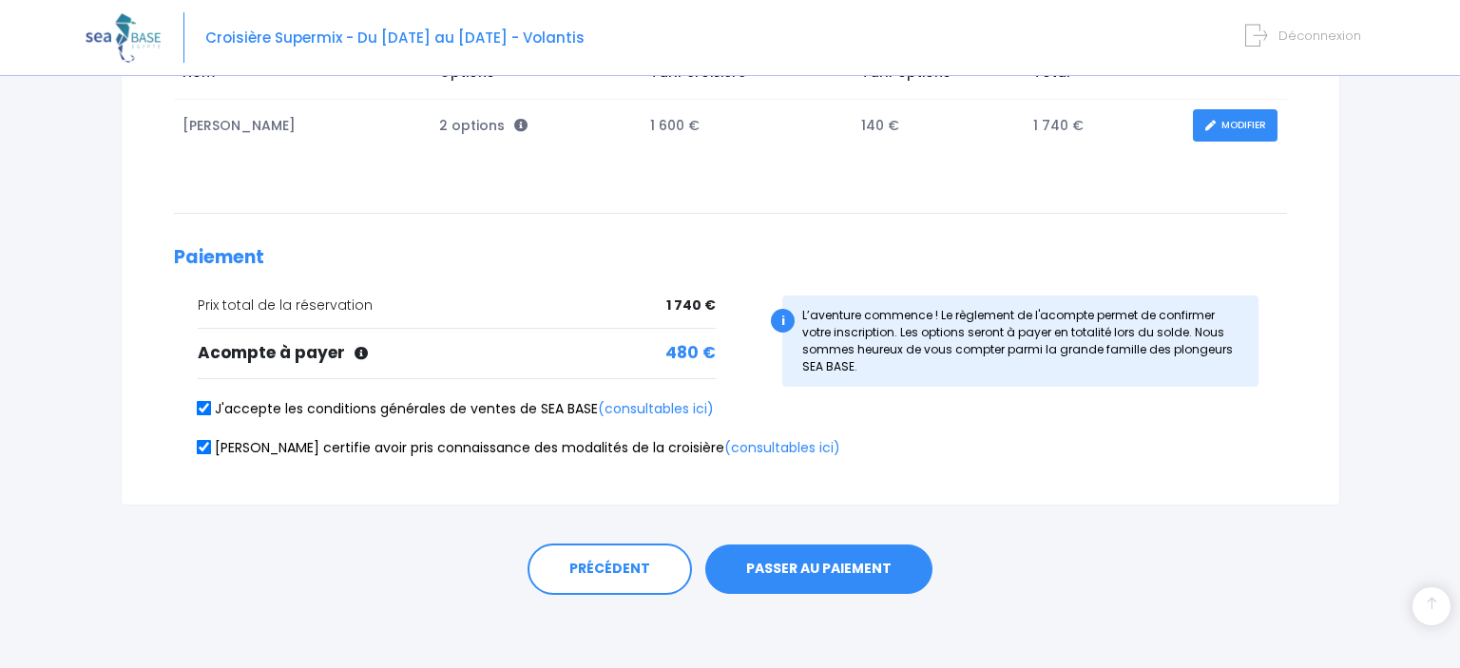
click at [845, 569] on button "PASSER AU PAIEMENT" at bounding box center [818, 569] width 227 height 49
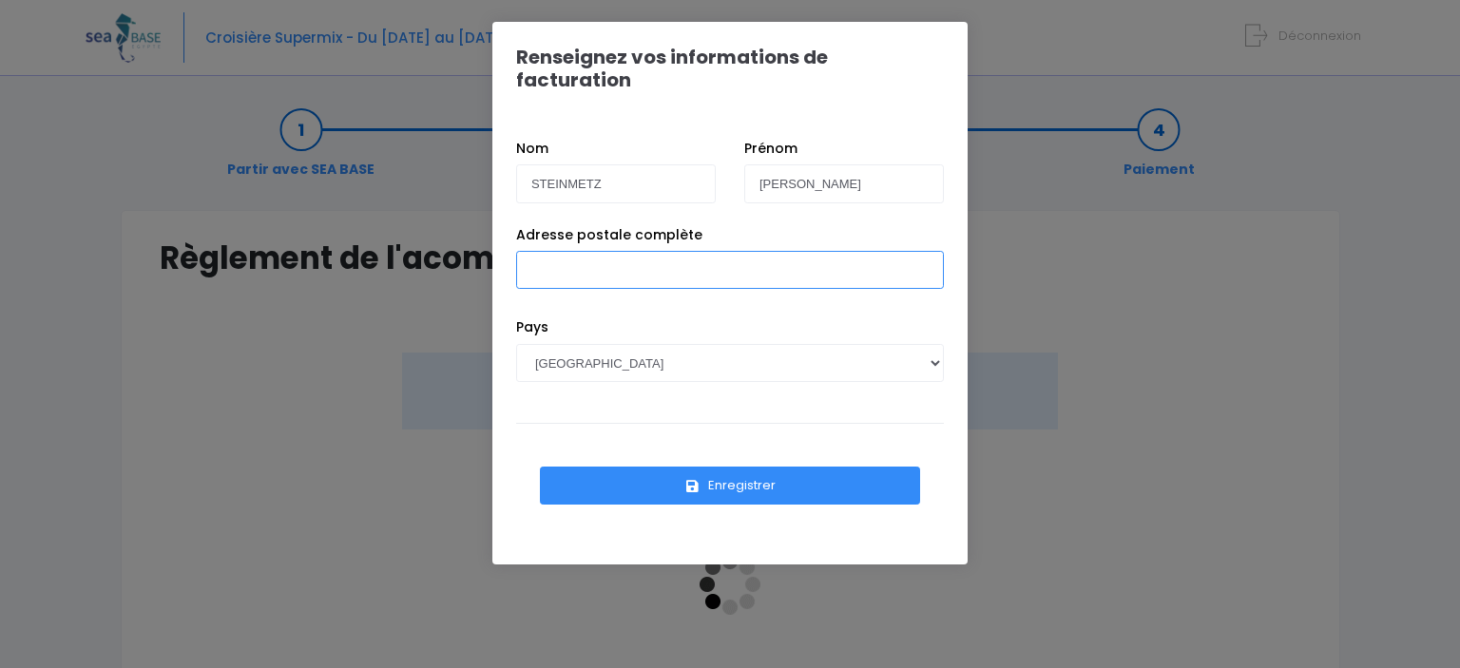
click at [684, 257] on input "Adresse postale complète" at bounding box center [730, 270] width 428 height 38
type input "[STREET_ADDRESS]"
click at [755, 467] on button "Enregistrer" at bounding box center [730, 486] width 380 height 38
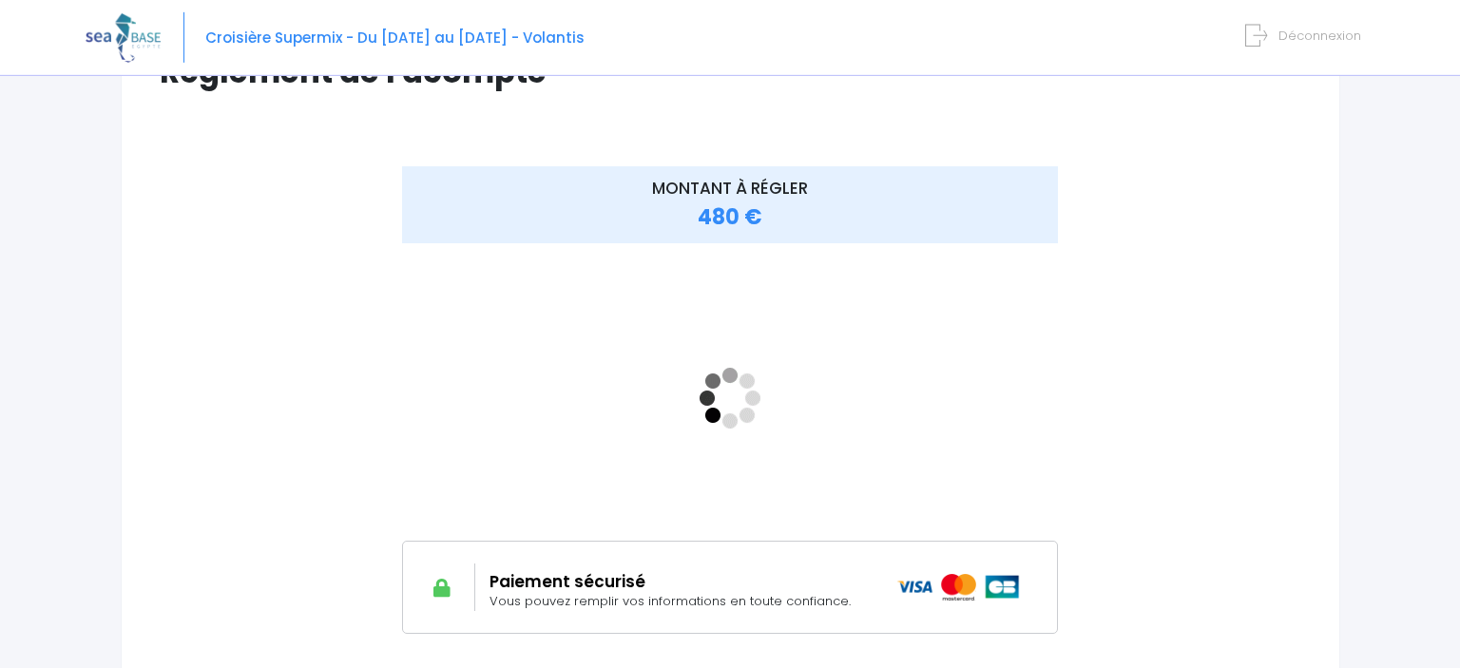
scroll to position [201, 0]
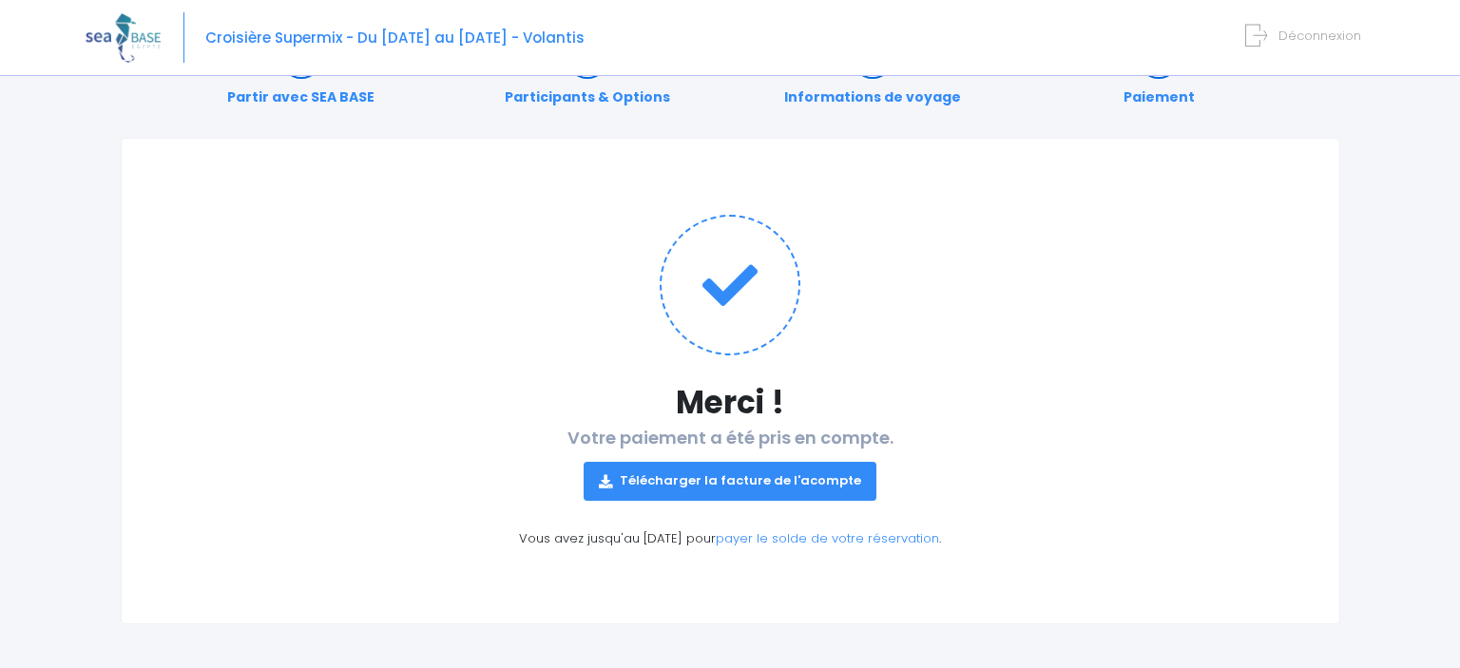
scroll to position [74, 0]
click at [745, 477] on link "Télécharger la facture de l'acompte" at bounding box center [730, 479] width 293 height 38
